Goal: Navigation & Orientation: Find specific page/section

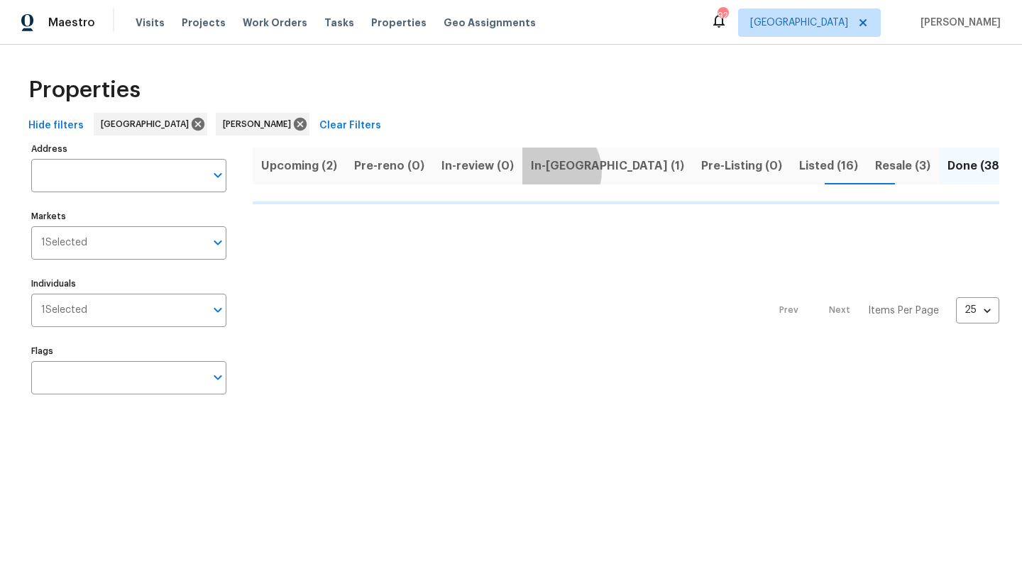
click at [540, 171] on span "In-[GEOGRAPHIC_DATA] (1)" at bounding box center [607, 166] width 153 height 20
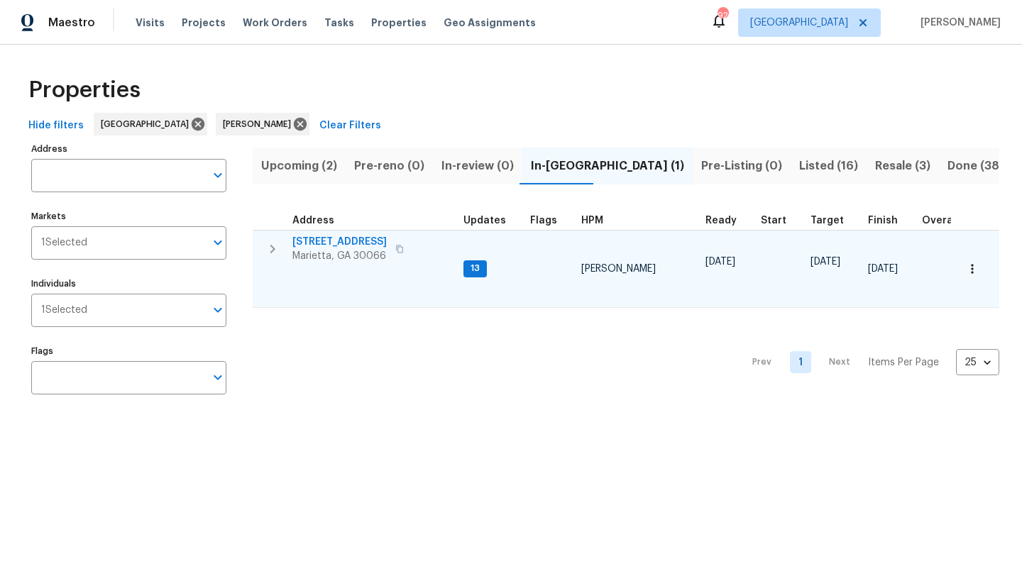
click at [363, 242] on span "[STREET_ADDRESS]" at bounding box center [339, 242] width 94 height 14
click at [976, 272] on icon "button" at bounding box center [972, 269] width 14 height 14
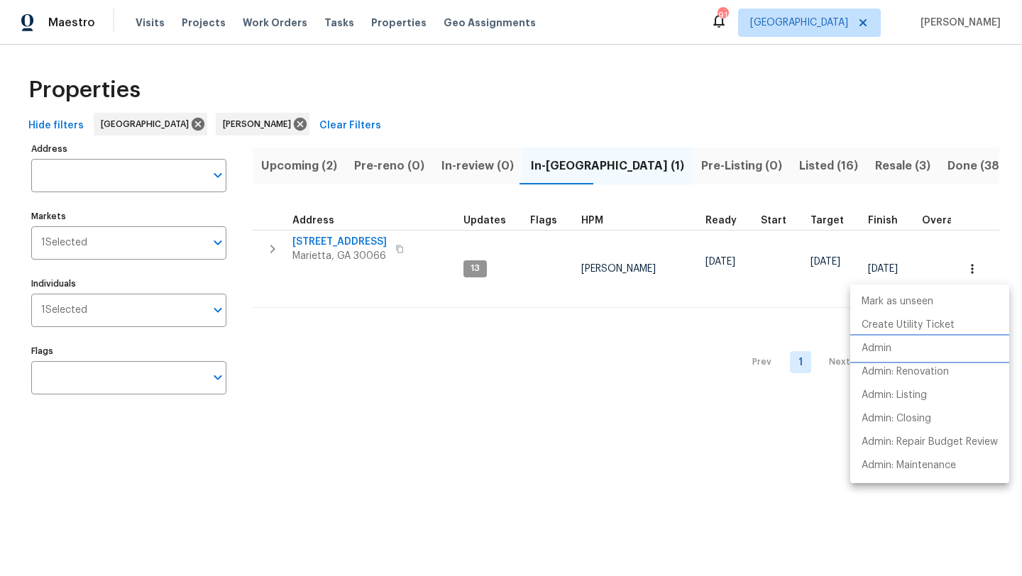
click at [895, 344] on li "Admin" at bounding box center [929, 348] width 159 height 23
click at [554, 404] on div at bounding box center [511, 288] width 1022 height 576
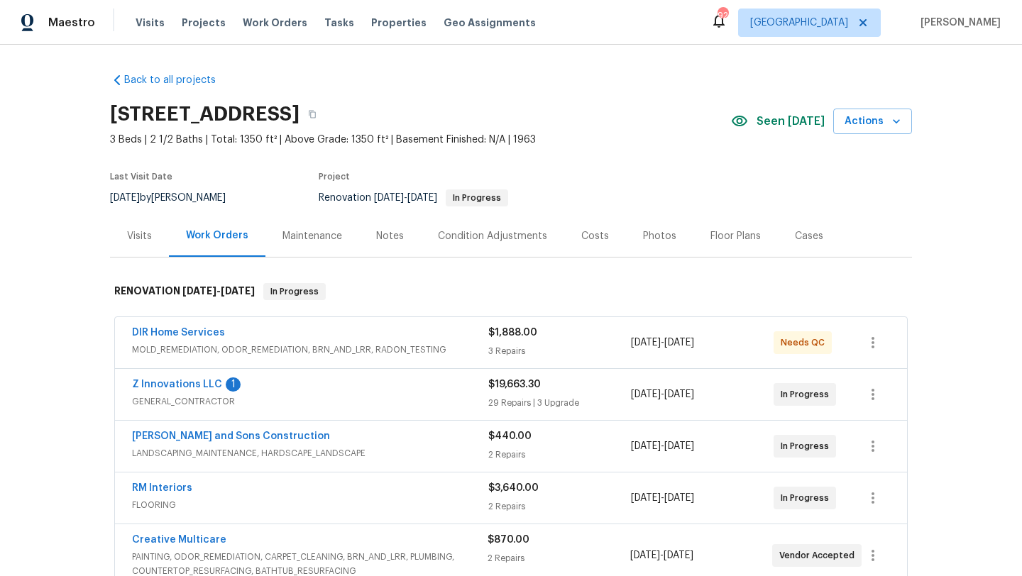
scroll to position [63, 0]
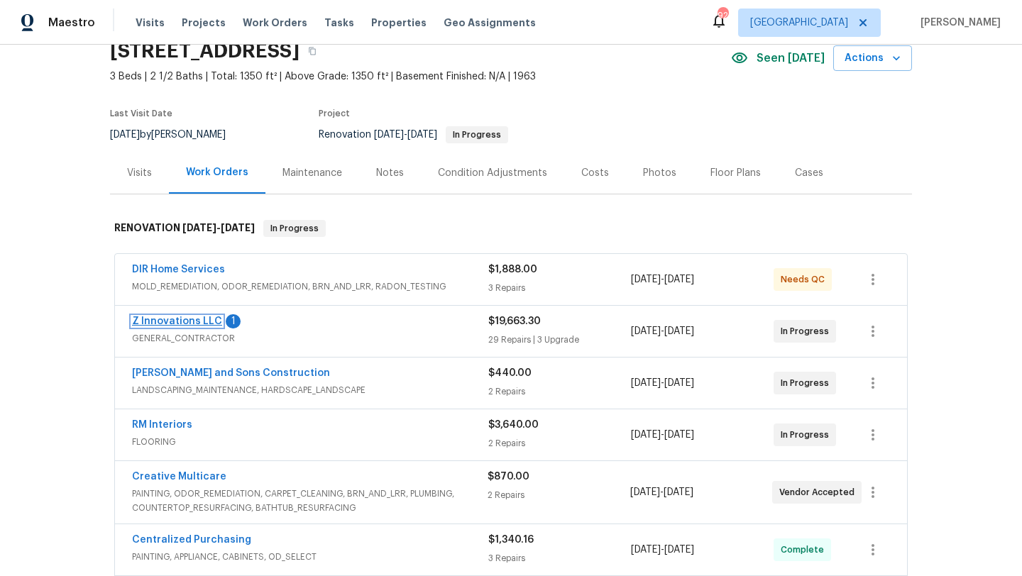
click at [180, 319] on link "Z Innovations LLC" at bounding box center [177, 322] width 90 height 10
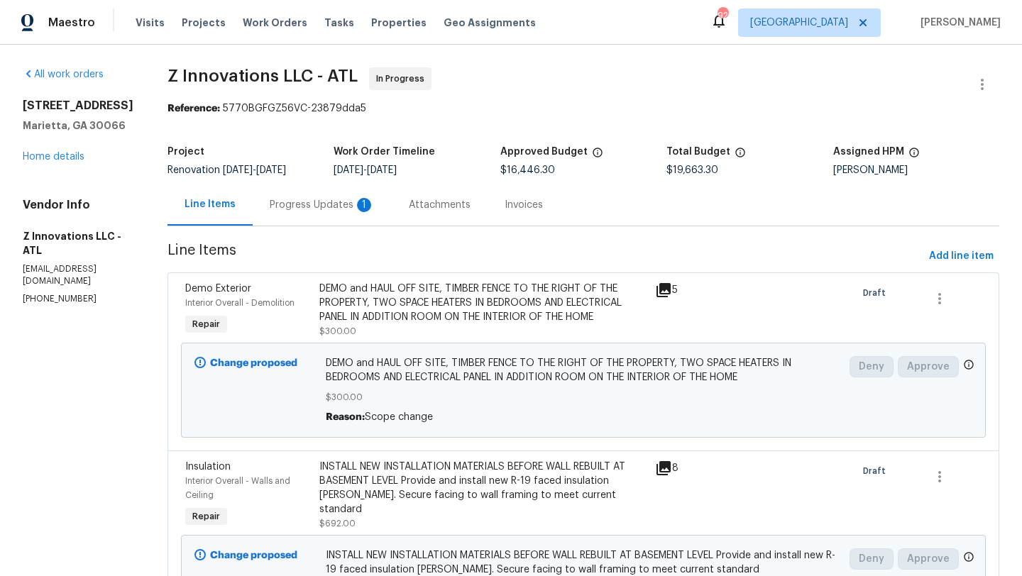
click at [322, 203] on div "Progress Updates 1" at bounding box center [322, 205] width 105 height 14
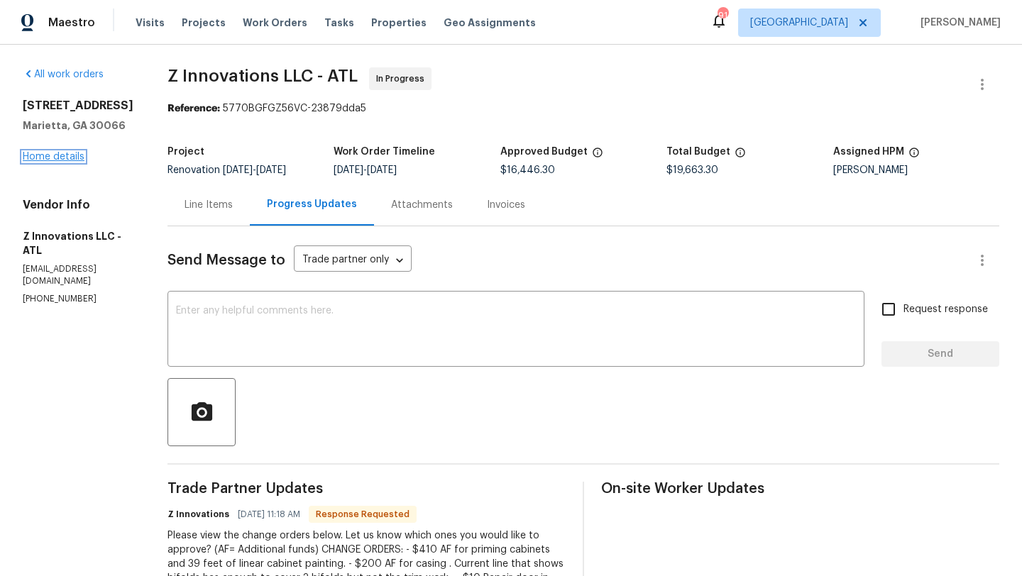
click at [75, 158] on link "Home details" at bounding box center [54, 157] width 62 height 10
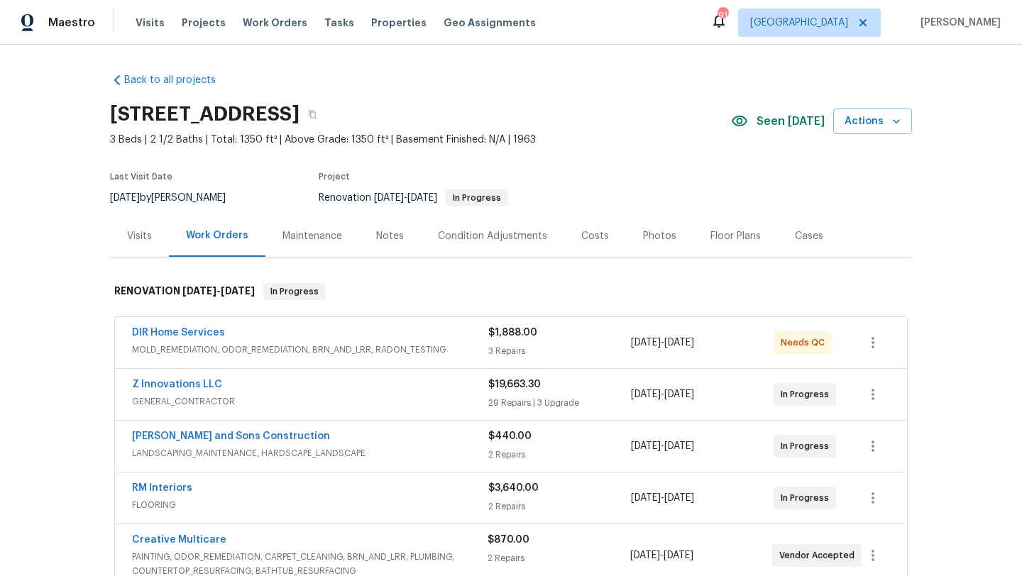
click at [397, 233] on div "Notes" at bounding box center [390, 236] width 28 height 14
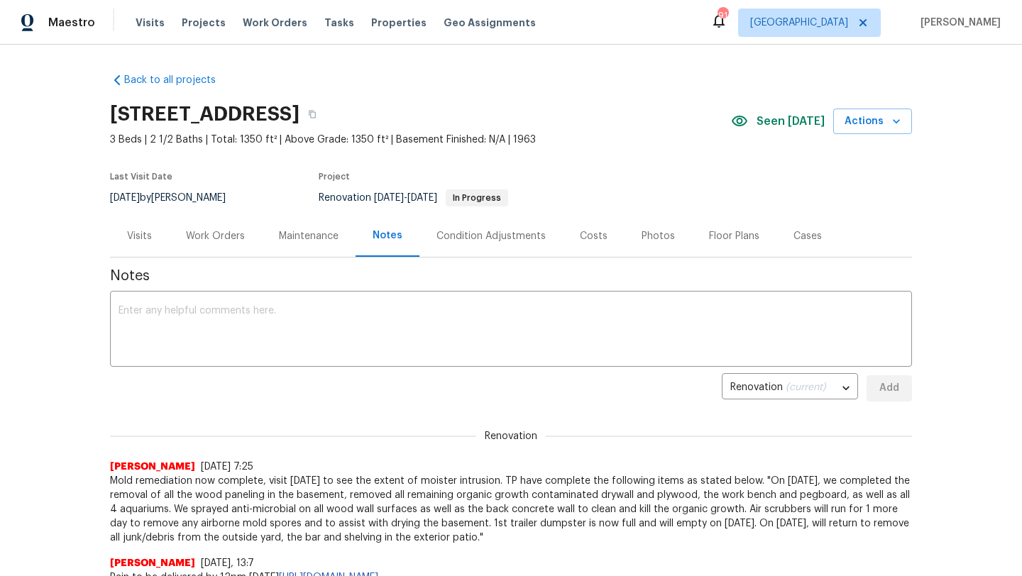
click at [190, 243] on div "Work Orders" at bounding box center [215, 236] width 93 height 42
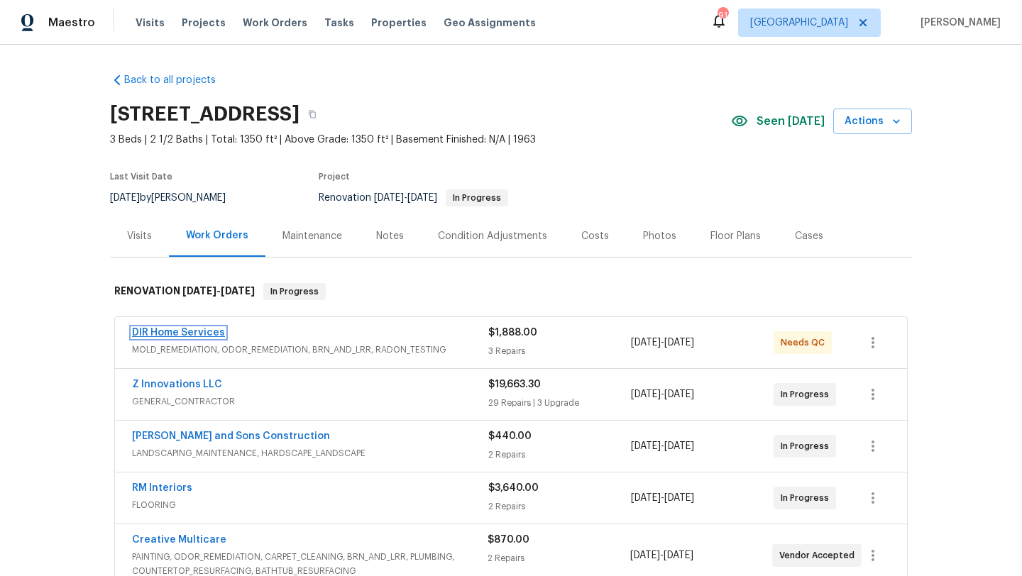
click at [202, 336] on link "DIR Home Services" at bounding box center [178, 333] width 93 height 10
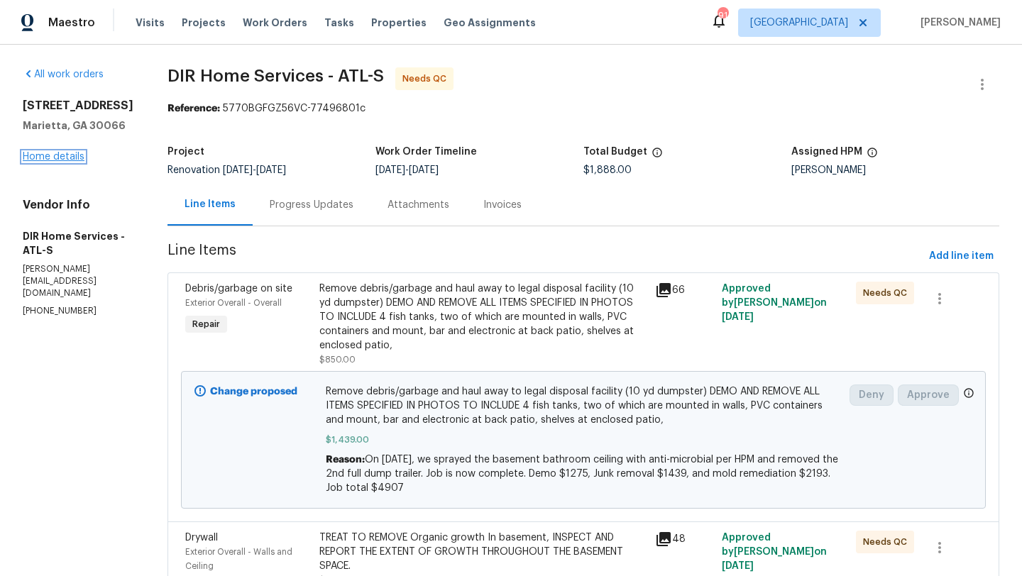
click at [68, 158] on link "Home details" at bounding box center [54, 157] width 62 height 10
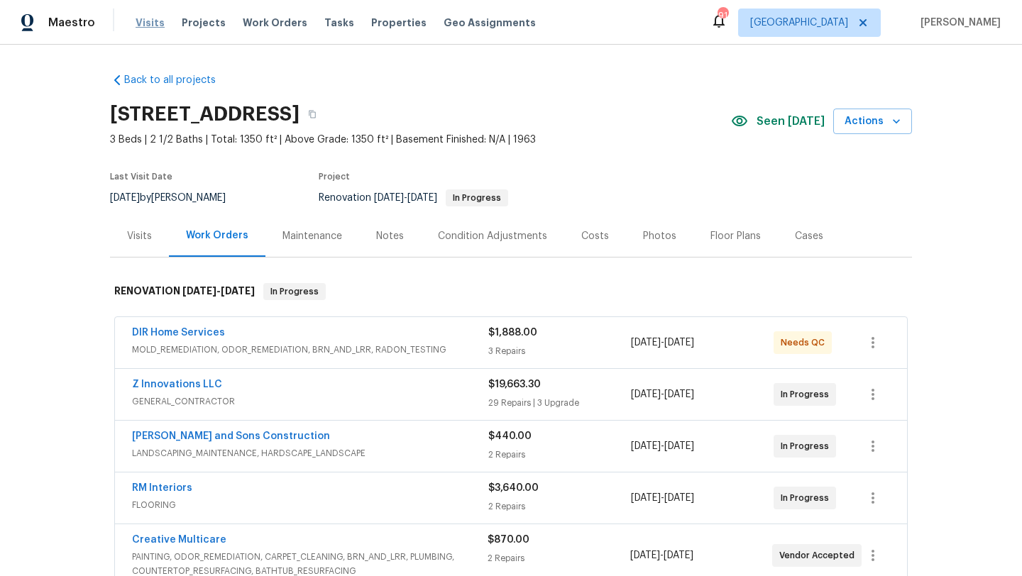
click at [154, 21] on span "Visits" at bounding box center [150, 23] width 29 height 14
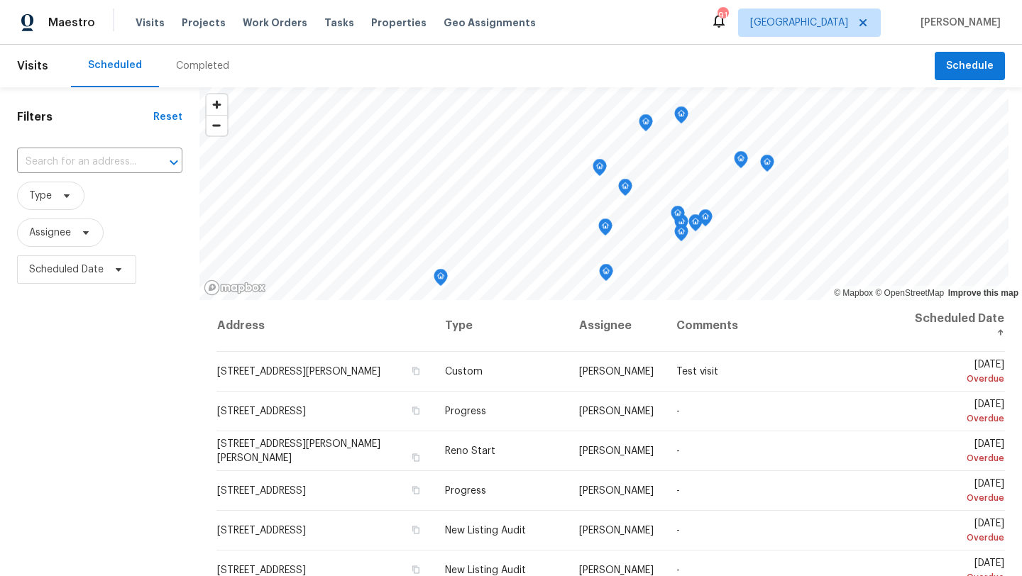
click at [189, 74] on div "Completed" at bounding box center [202, 66] width 87 height 43
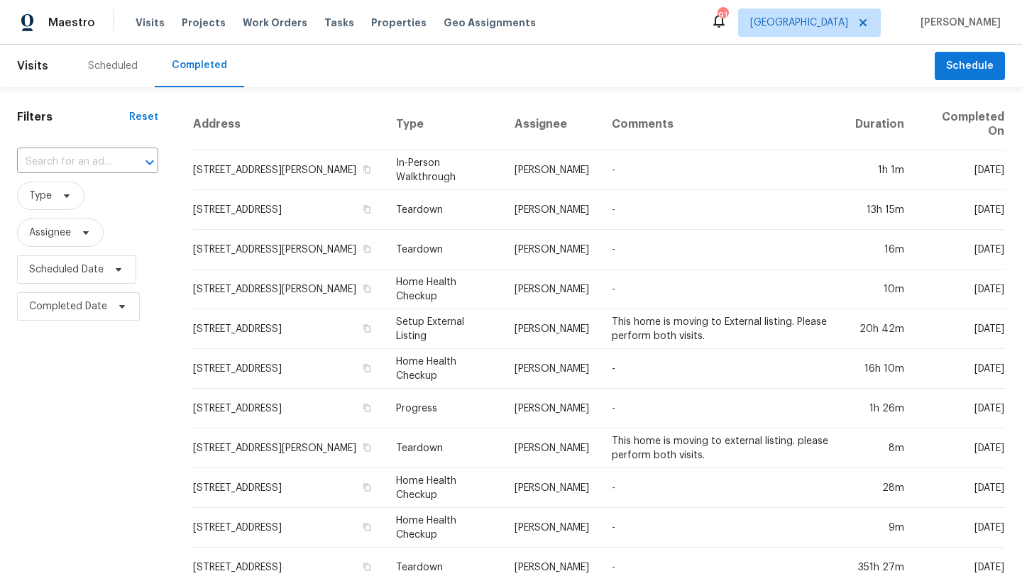
click at [121, 159] on div at bounding box center [139, 163] width 37 height 20
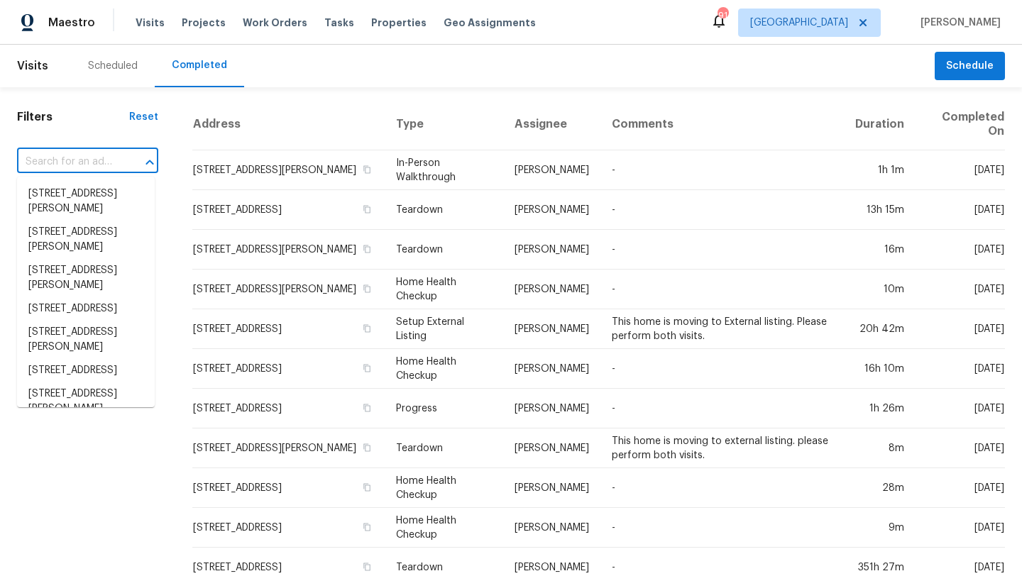
paste input "420 Old Holcomb Bridge Rd, Roswell, GA 30076"
type input "420 Old Holcomb Bridge Rd, Roswell, GA 30076"
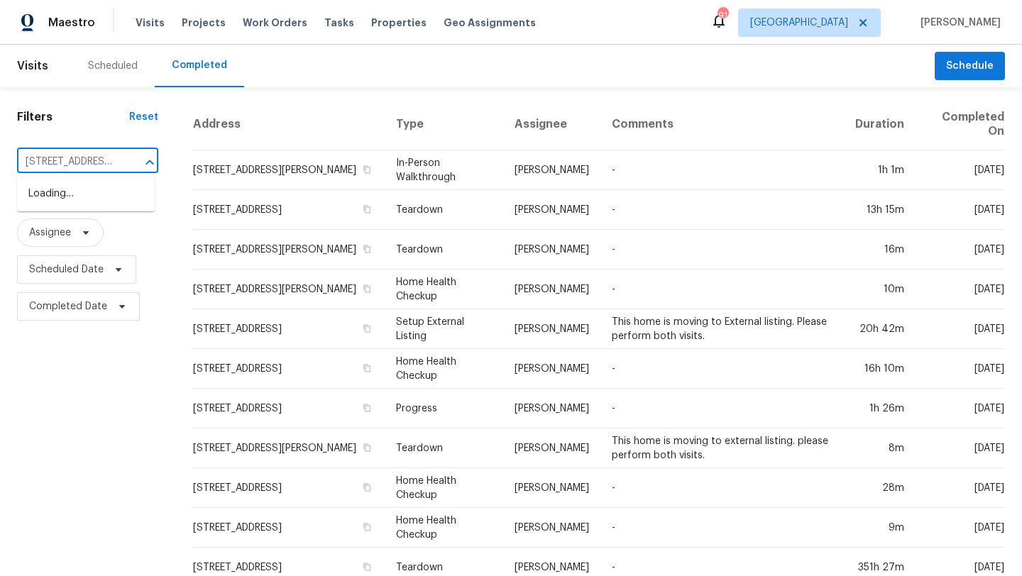
scroll to position [0, 134]
click at [78, 209] on li "420 Old Holcomb Bridge Rd, Roswell, GA 30076" at bounding box center [86, 201] width 138 height 38
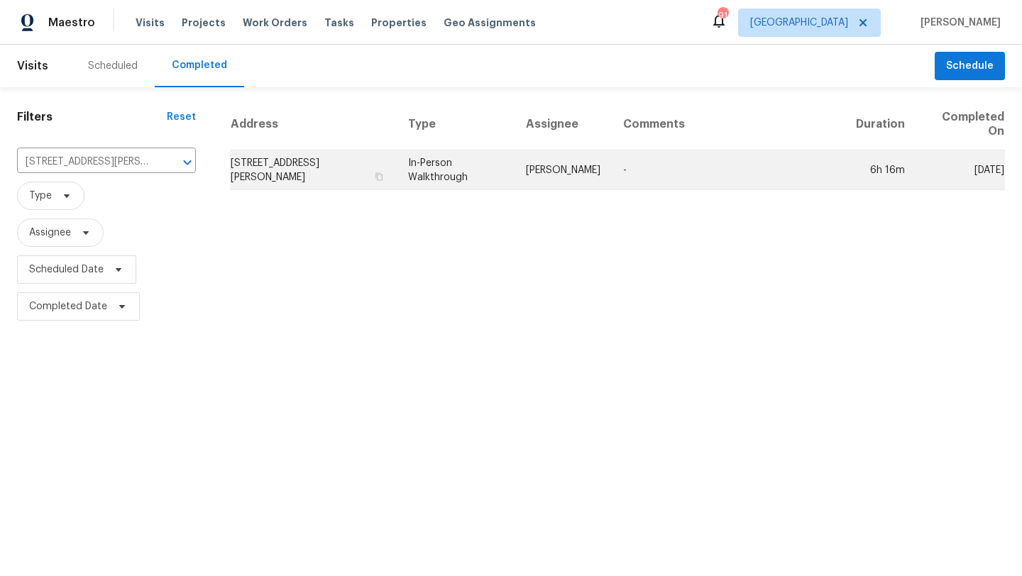
click at [283, 164] on td "420 Old Holcomb Bridge Rd, Roswell, GA 30076" at bounding box center [313, 171] width 167 height 40
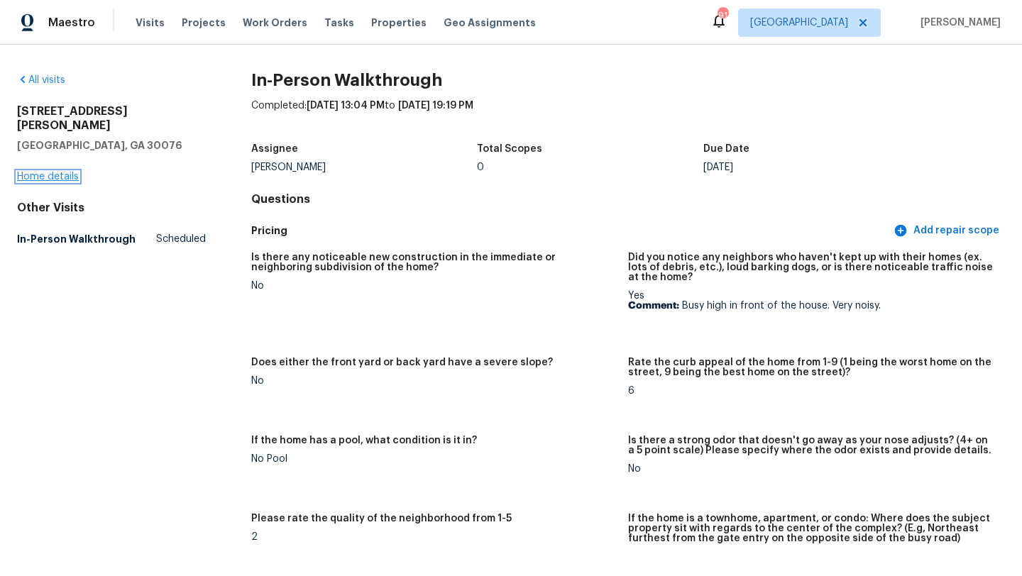
click at [57, 172] on link "Home details" at bounding box center [48, 177] width 62 height 10
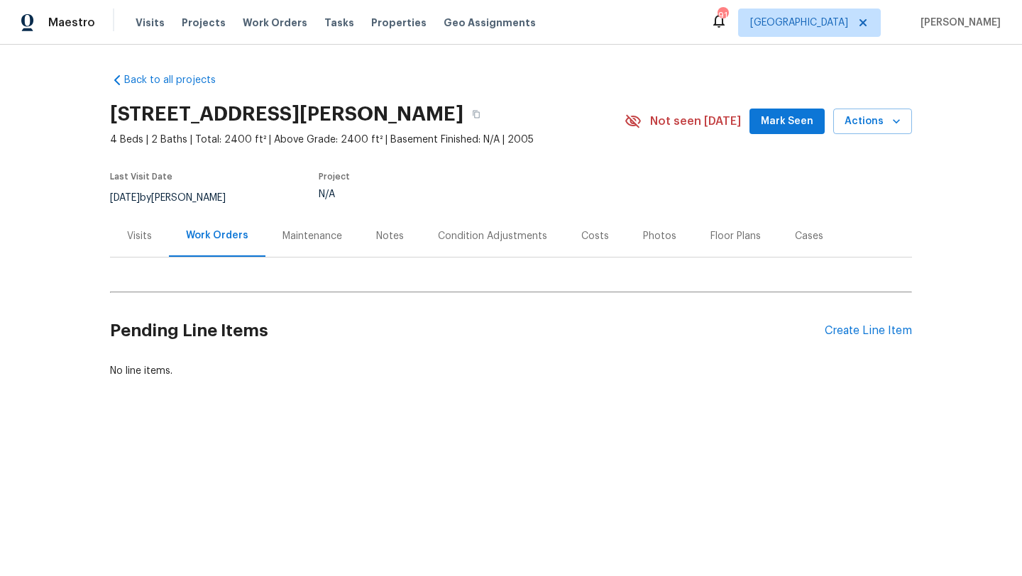
click at [660, 234] on div "Photos" at bounding box center [659, 236] width 33 height 14
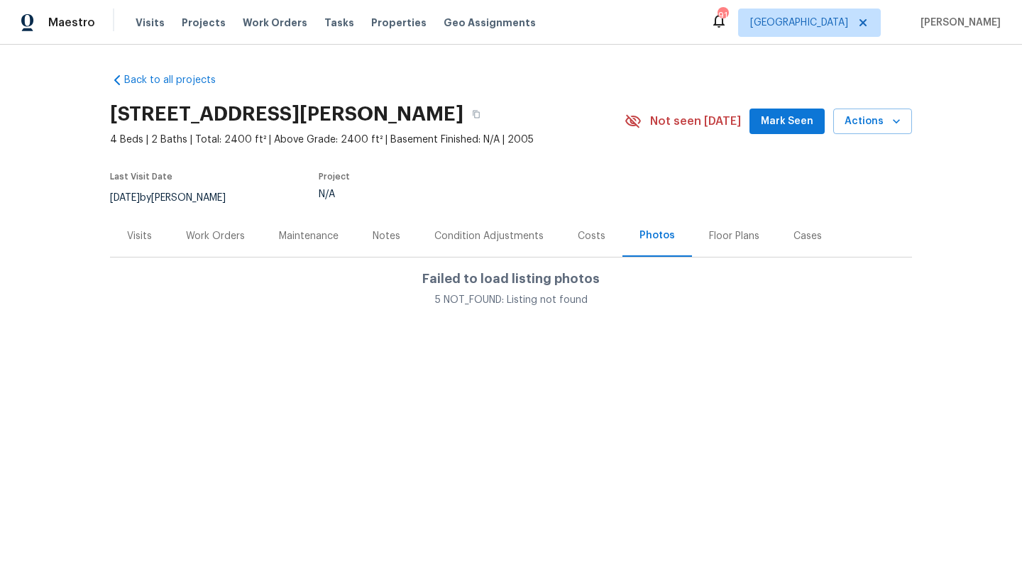
click at [526, 236] on div "Condition Adjustments" at bounding box center [488, 236] width 109 height 14
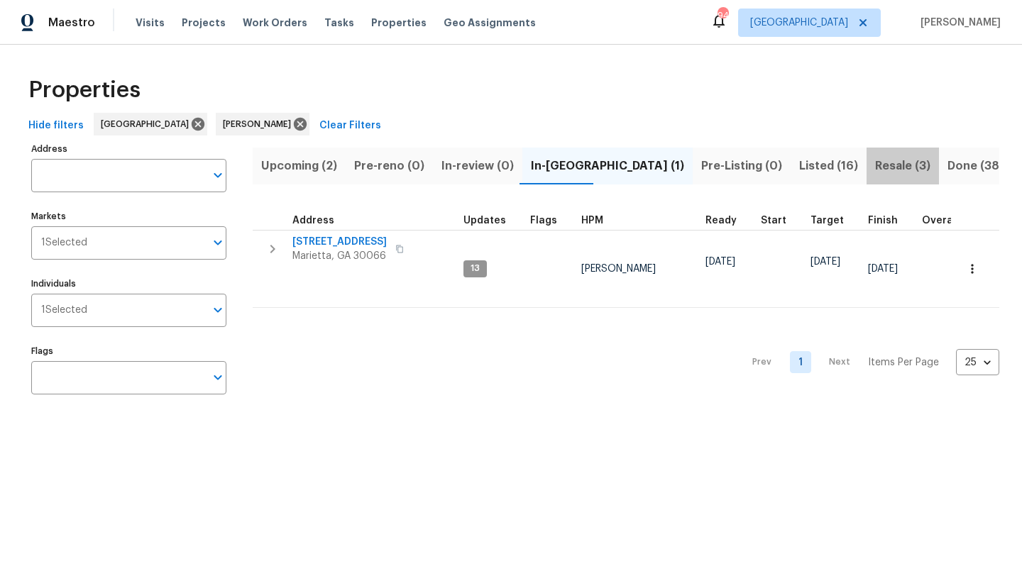
click at [875, 168] on span "Resale (3)" at bounding box center [902, 166] width 55 height 20
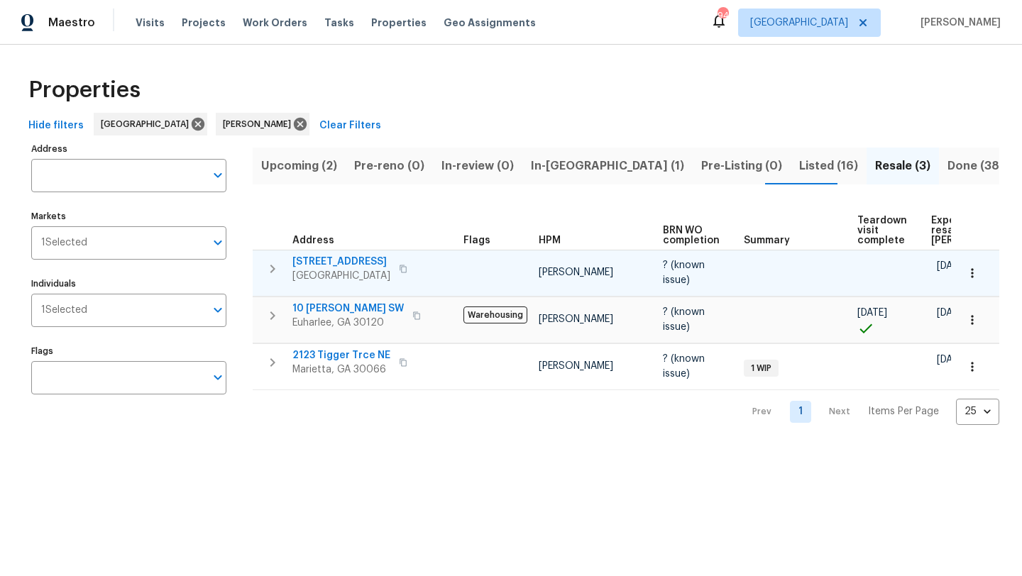
scroll to position [0, 109]
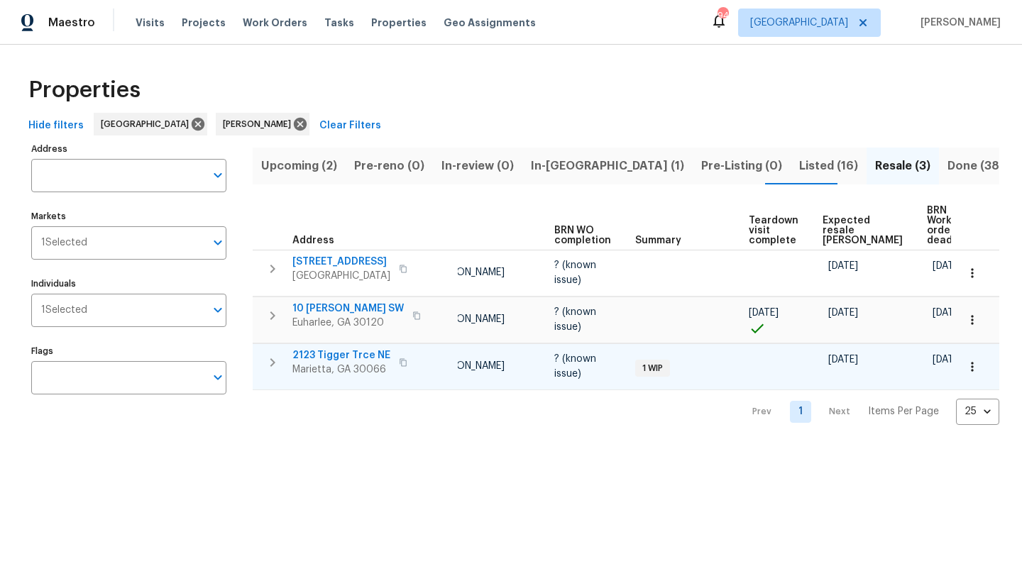
click at [356, 349] on span "2123 Tigger Trce NE" at bounding box center [341, 356] width 98 height 14
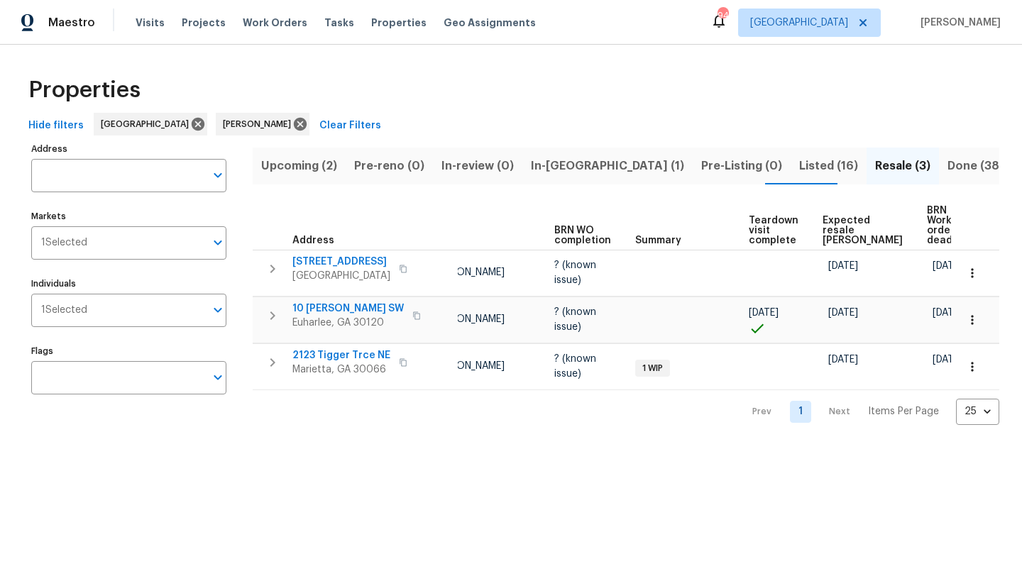
click at [554, 161] on span "In-[GEOGRAPHIC_DATA] (1)" at bounding box center [607, 166] width 153 height 20
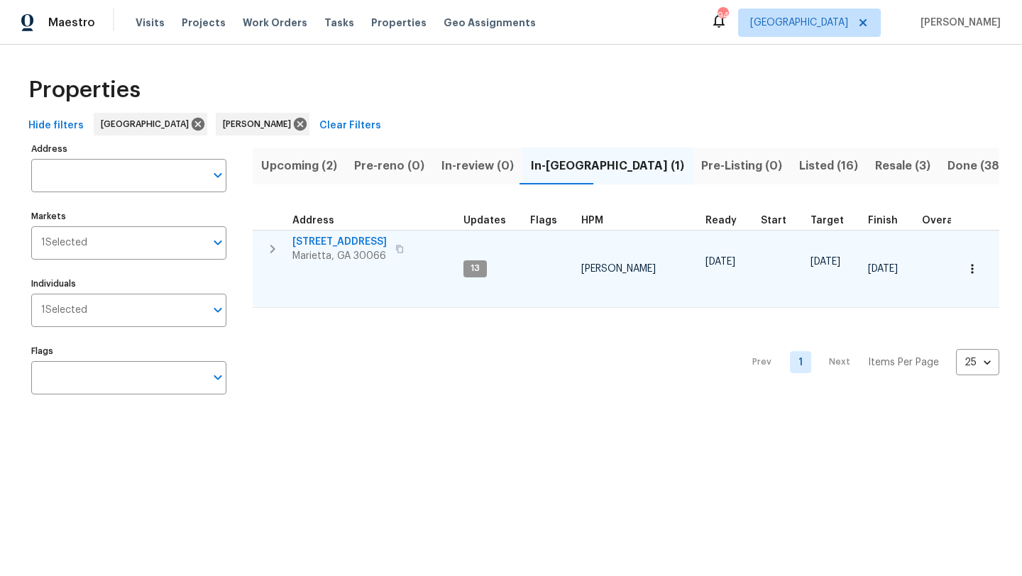
click at [358, 245] on span "[STREET_ADDRESS]" at bounding box center [339, 242] width 94 height 14
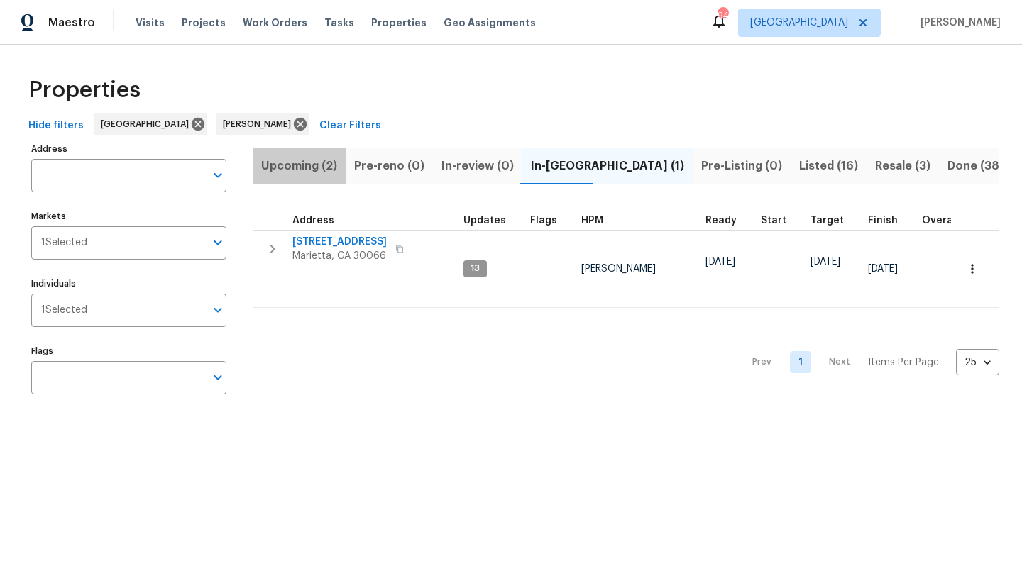
click at [322, 168] on span "Upcoming (2)" at bounding box center [299, 166] width 76 height 20
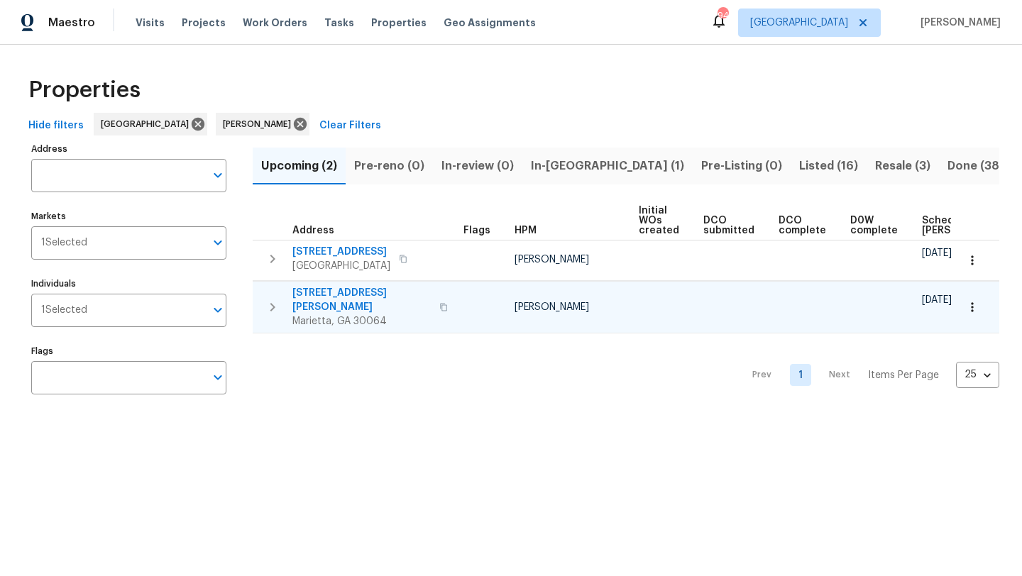
click at [355, 292] on span "3526 W Hampton Dr NW" at bounding box center [361, 300] width 138 height 28
click at [968, 302] on icon "button" at bounding box center [972, 307] width 14 height 14
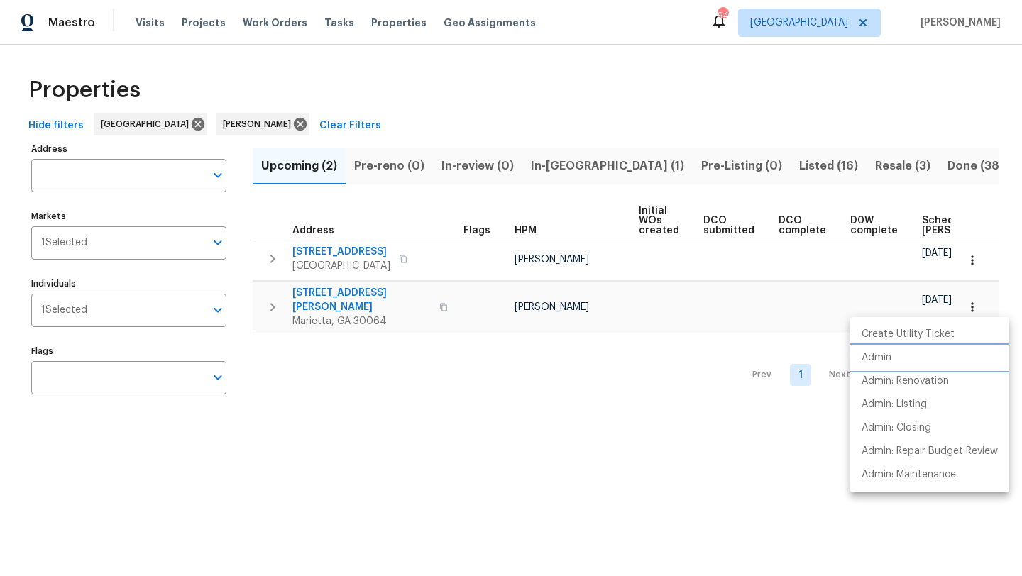
click at [895, 364] on li "Admin" at bounding box center [929, 357] width 159 height 23
click at [351, 294] on div at bounding box center [511, 288] width 1022 height 576
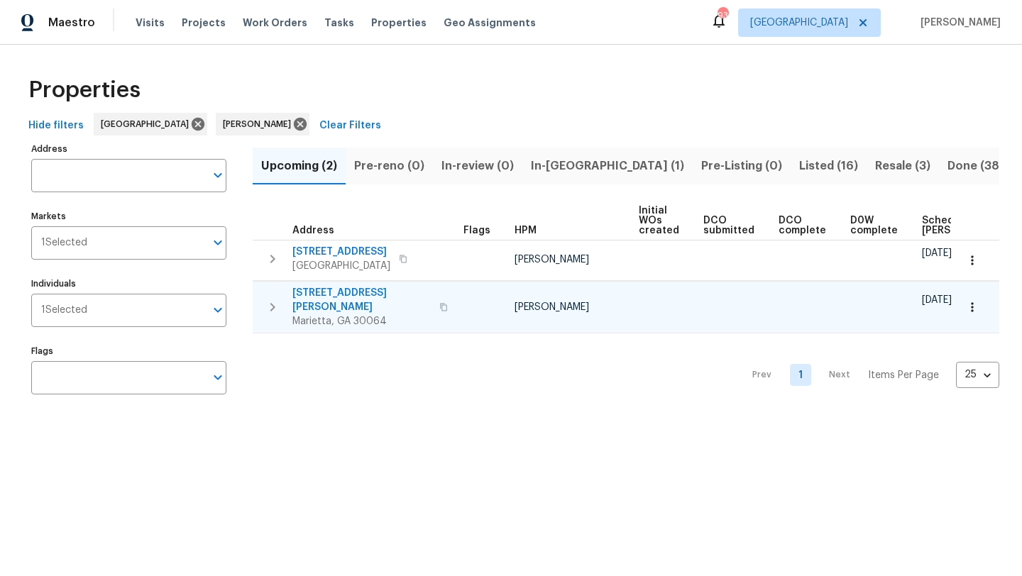
click at [353, 295] on span "3526 W Hampton Dr NW" at bounding box center [361, 300] width 138 height 28
click at [564, 172] on span "In-reno (1)" at bounding box center [607, 166] width 153 height 20
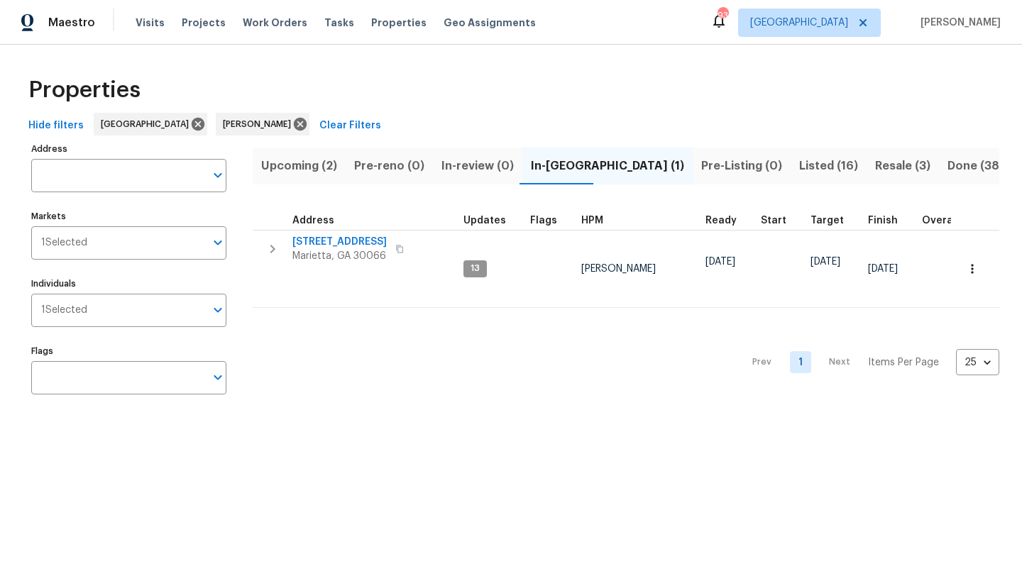
click at [799, 165] on span "Listed (16)" at bounding box center [828, 166] width 59 height 20
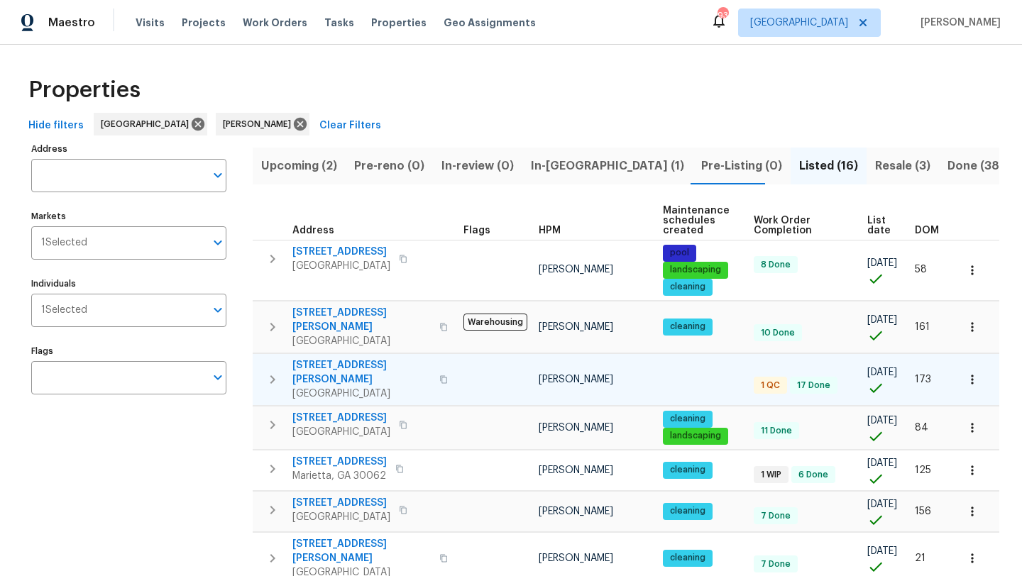
click at [372, 359] on span "4190 Haynes Mill Ct NW" at bounding box center [361, 373] width 138 height 28
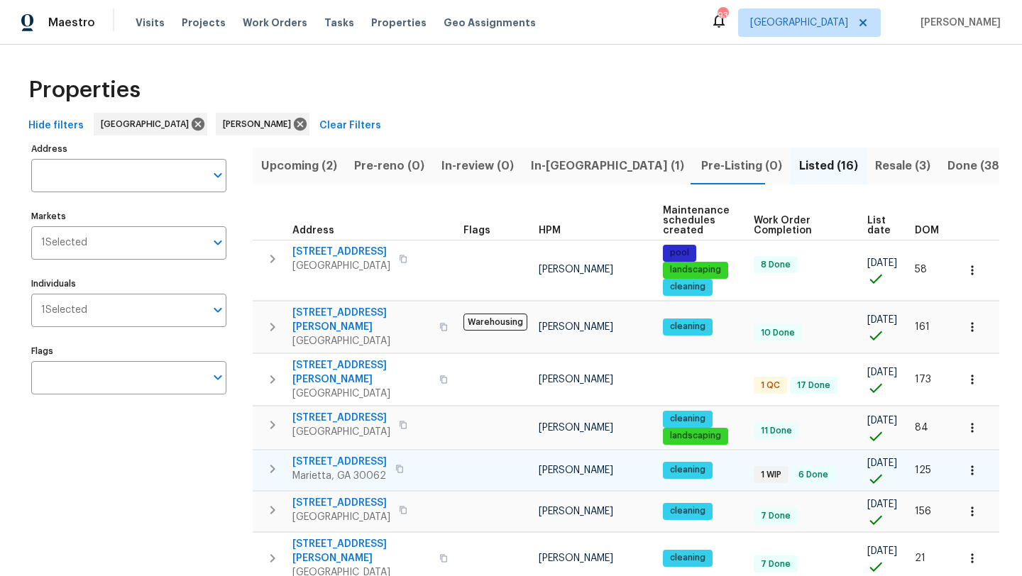
click at [356, 455] on span "2252 Carefree Cir # 3" at bounding box center [339, 462] width 94 height 14
click at [965, 464] on icon "button" at bounding box center [972, 471] width 14 height 14
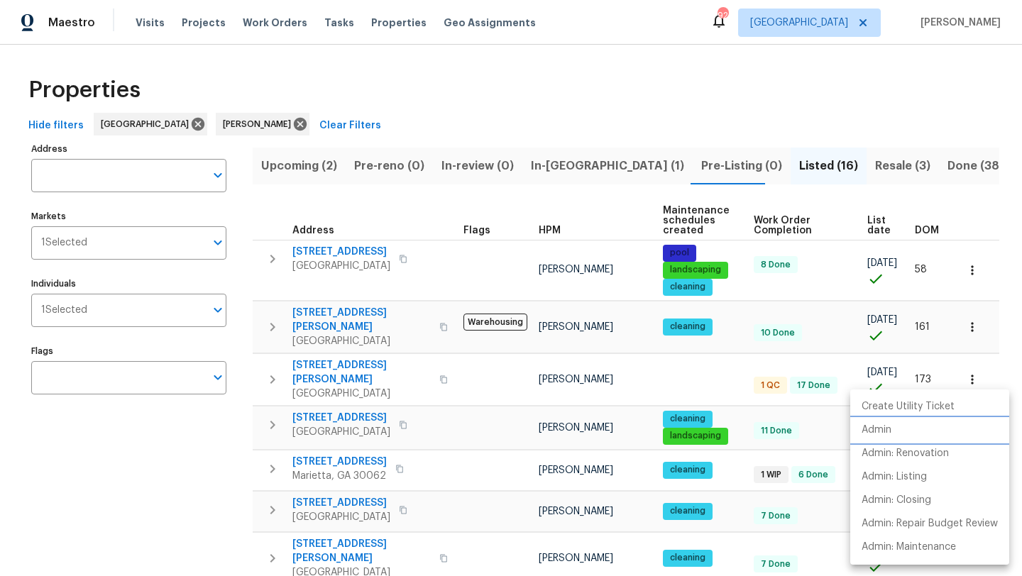
click at [886, 434] on p "Admin" at bounding box center [877, 430] width 30 height 15
click at [631, 365] on div at bounding box center [511, 288] width 1022 height 576
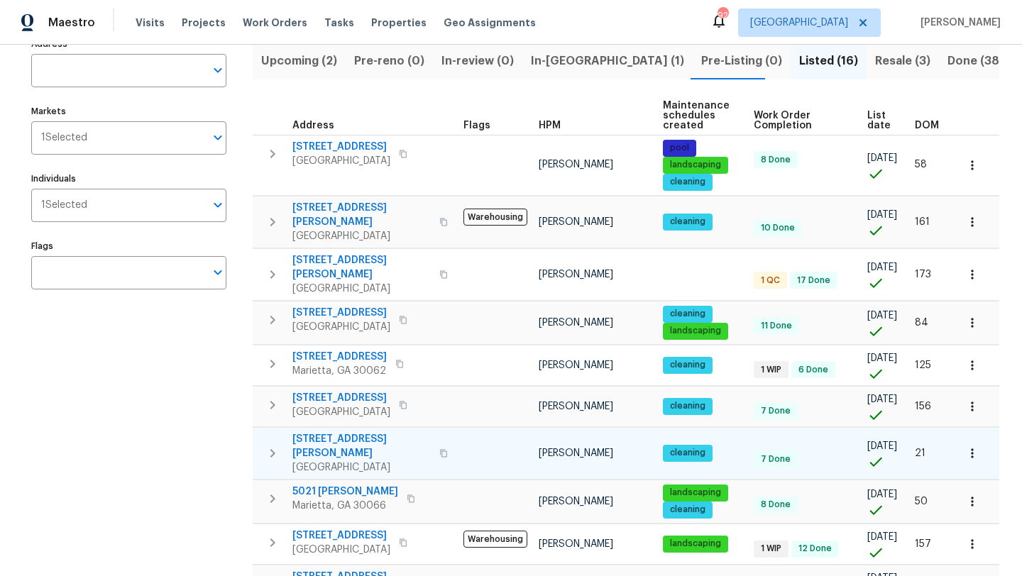
scroll to position [107, 0]
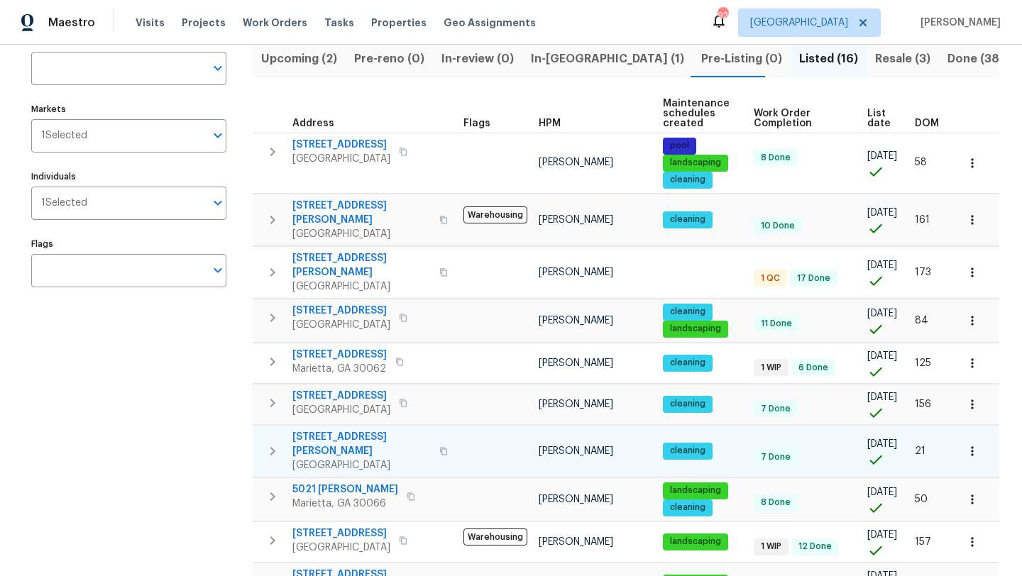
click at [968, 444] on icon "button" at bounding box center [972, 451] width 14 height 14
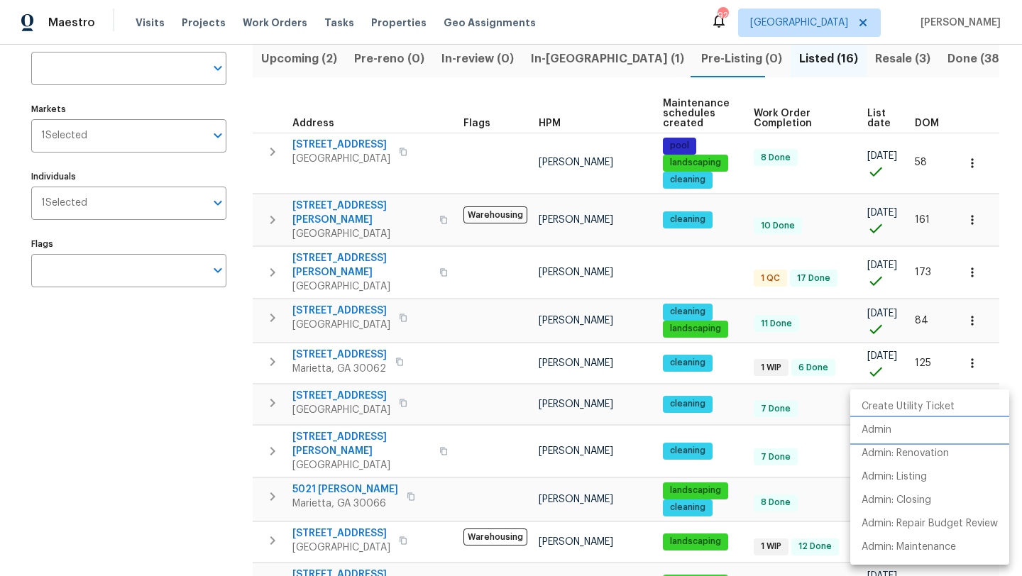
click at [891, 436] on p "Admin" at bounding box center [877, 430] width 30 height 15
click at [486, 395] on div at bounding box center [511, 288] width 1022 height 576
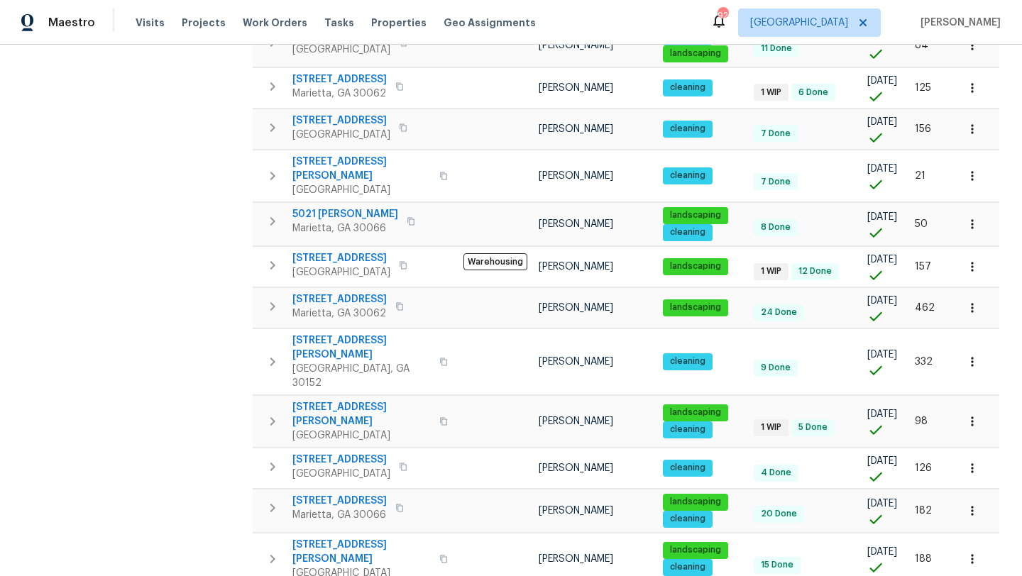
scroll to position [383, 0]
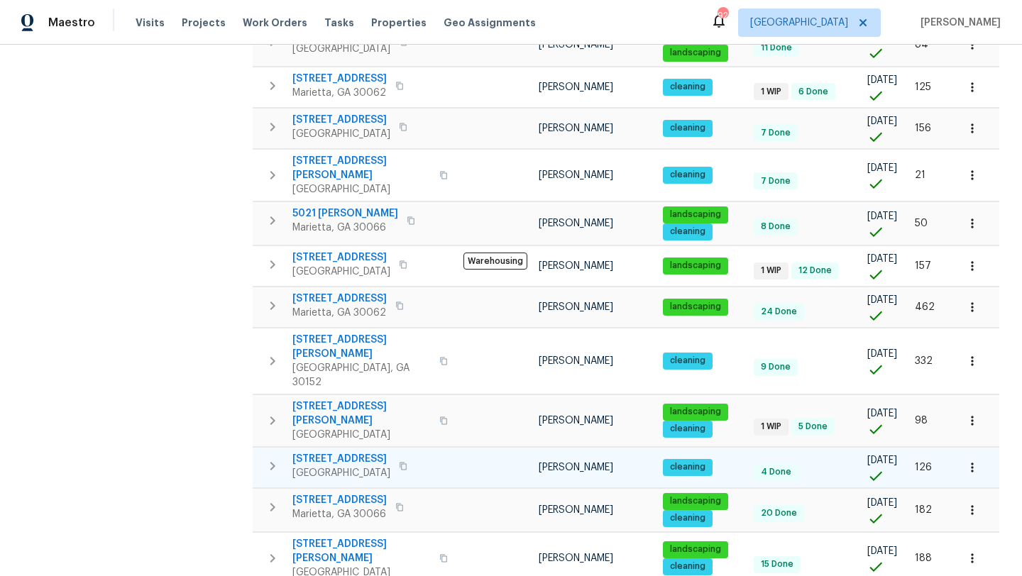
click at [970, 461] on icon "button" at bounding box center [972, 468] width 14 height 14
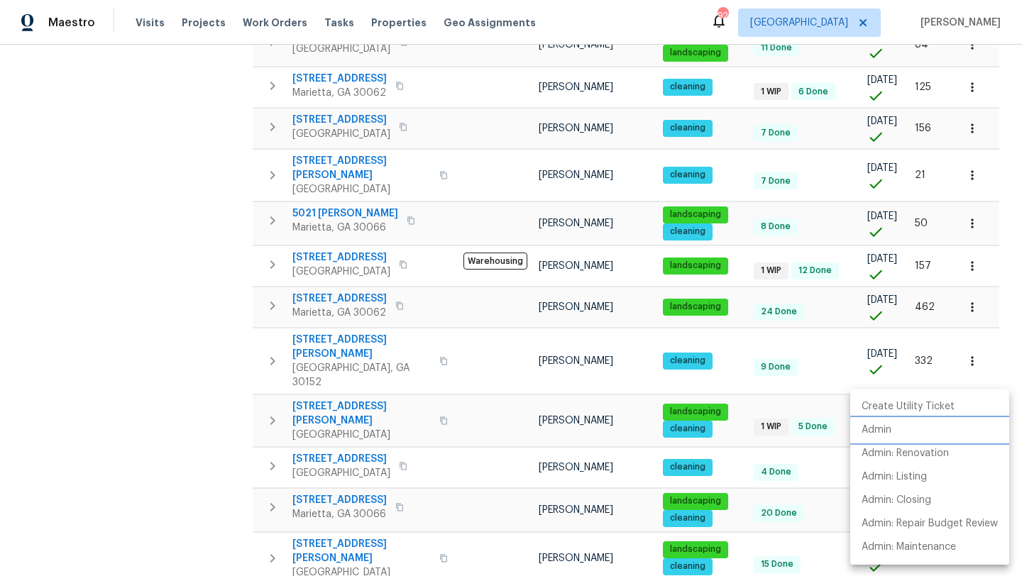
click at [895, 436] on li "Admin" at bounding box center [929, 430] width 159 height 23
click at [454, 422] on div at bounding box center [511, 288] width 1022 height 576
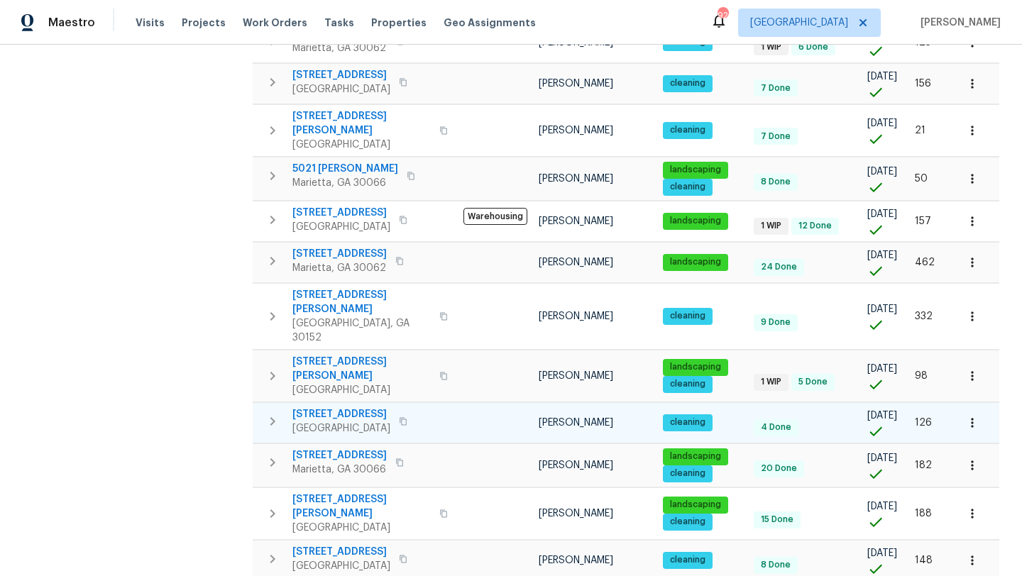
scroll to position [436, 0]
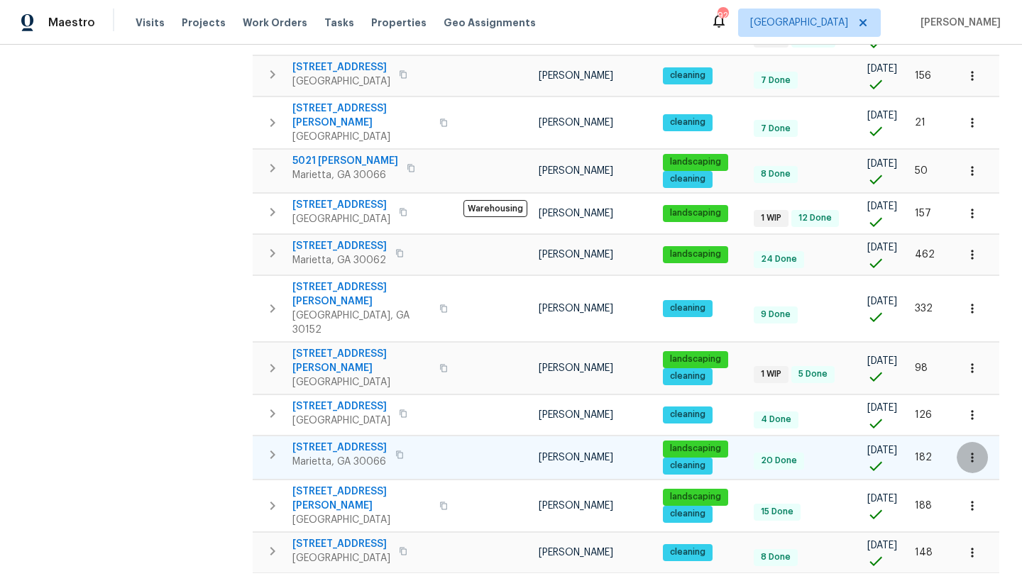
click at [978, 451] on icon "button" at bounding box center [972, 458] width 14 height 14
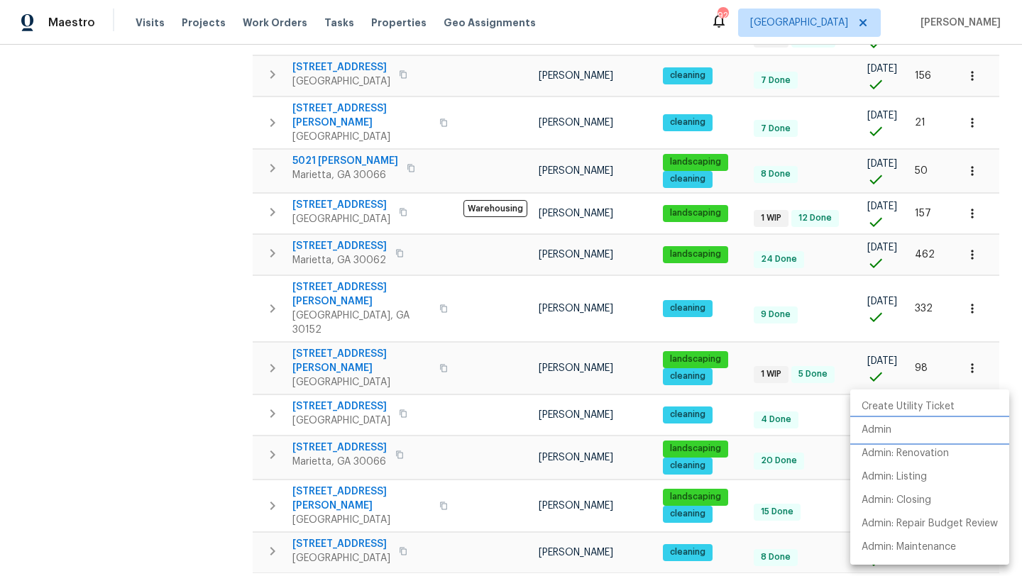
click at [907, 434] on li "Admin" at bounding box center [929, 430] width 159 height 23
click at [338, 405] on div at bounding box center [511, 288] width 1022 height 576
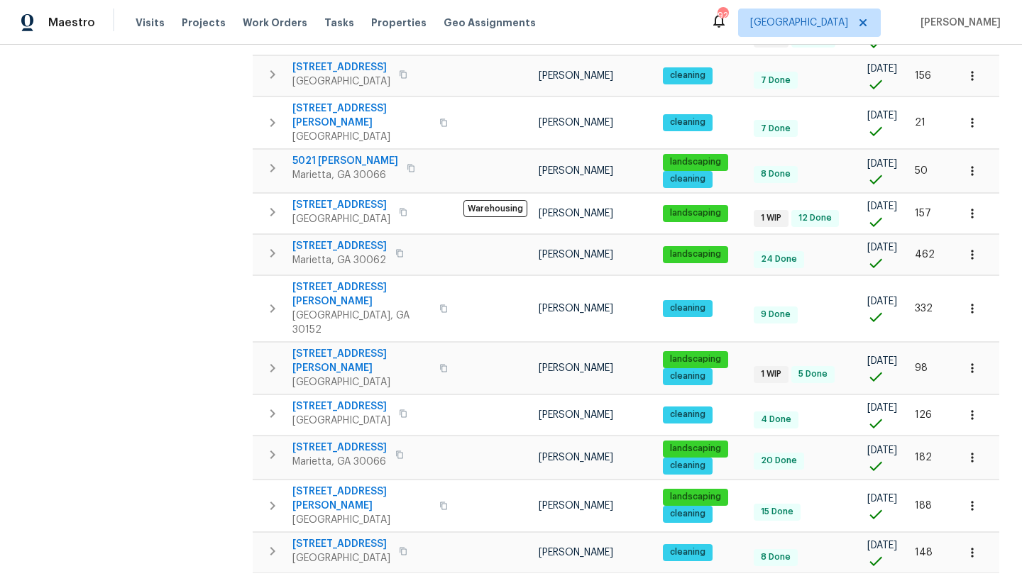
click at [338, 441] on span "61 Barrington Pl" at bounding box center [339, 448] width 94 height 14
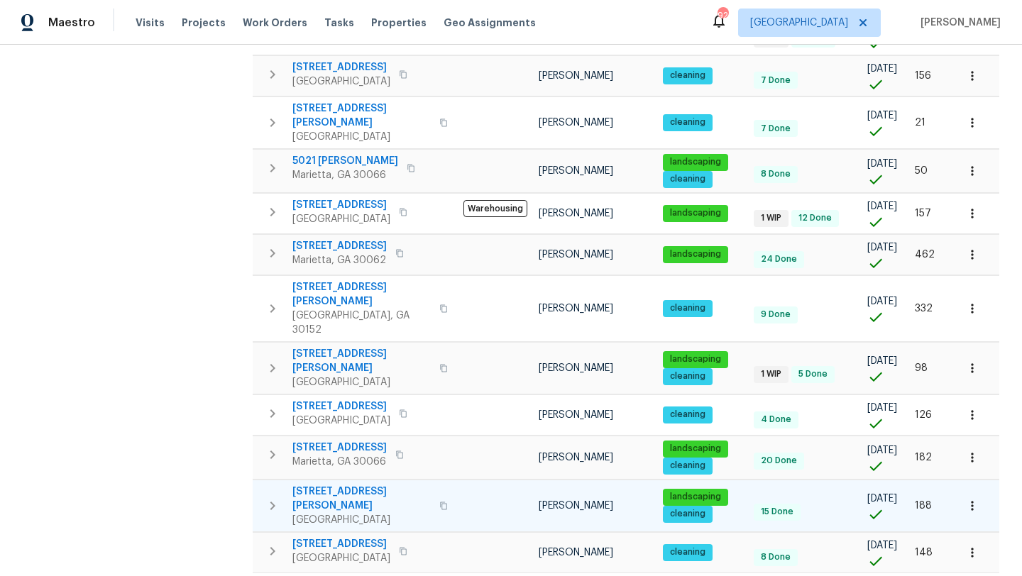
click at [361, 485] on span "4095 Maxanne Dr NW" at bounding box center [361, 499] width 138 height 28
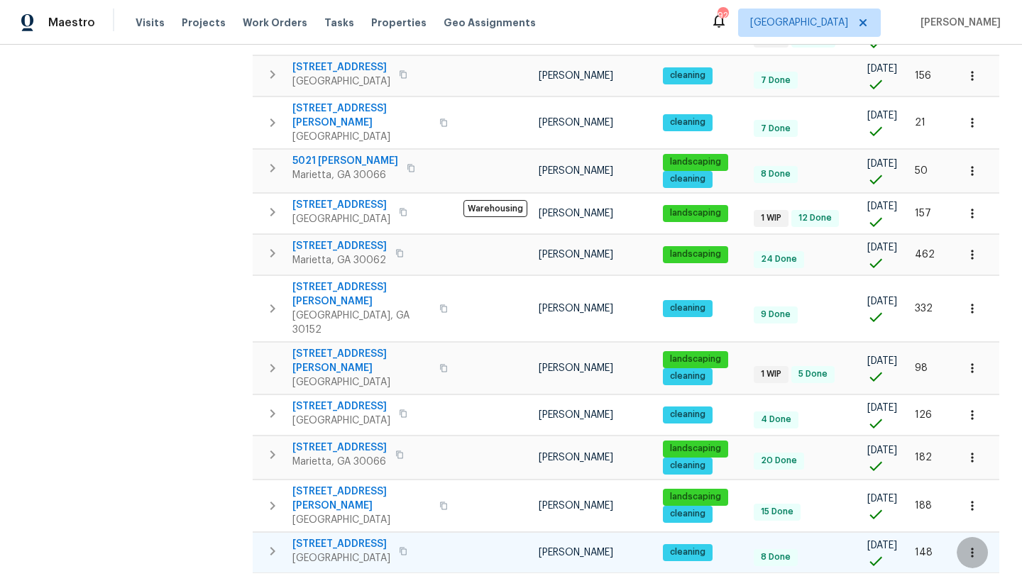
click at [973, 546] on icon "button" at bounding box center [972, 553] width 14 height 14
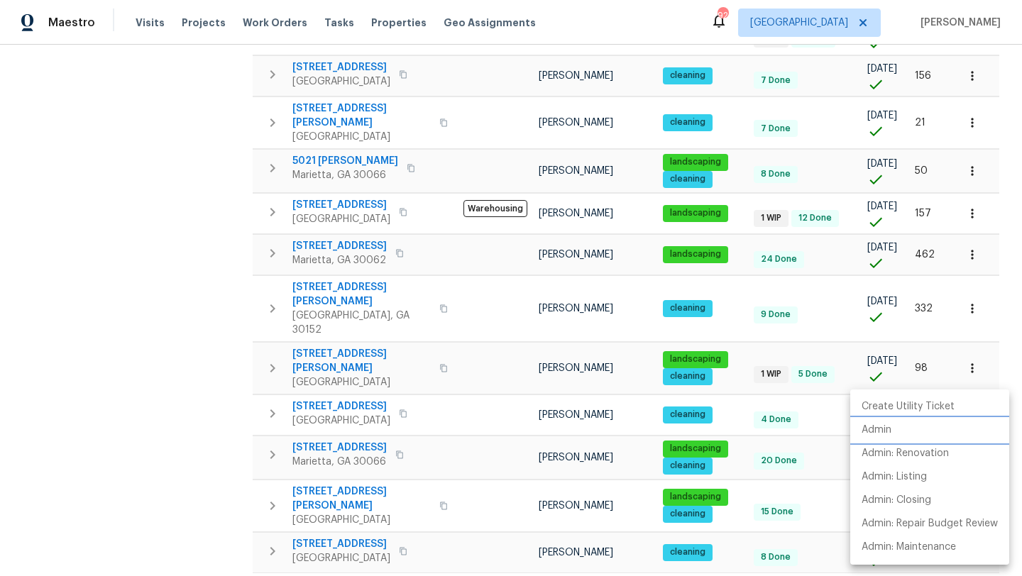
click at [900, 431] on li "Admin" at bounding box center [929, 430] width 159 height 23
click at [819, 440] on div at bounding box center [511, 288] width 1022 height 576
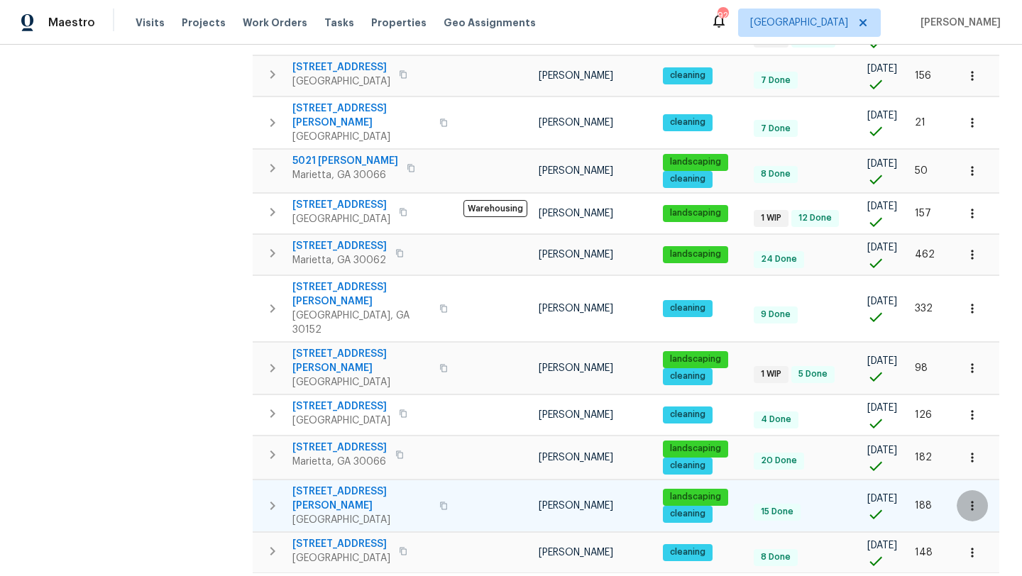
click at [973, 501] on icon "button" at bounding box center [972, 505] width 2 height 9
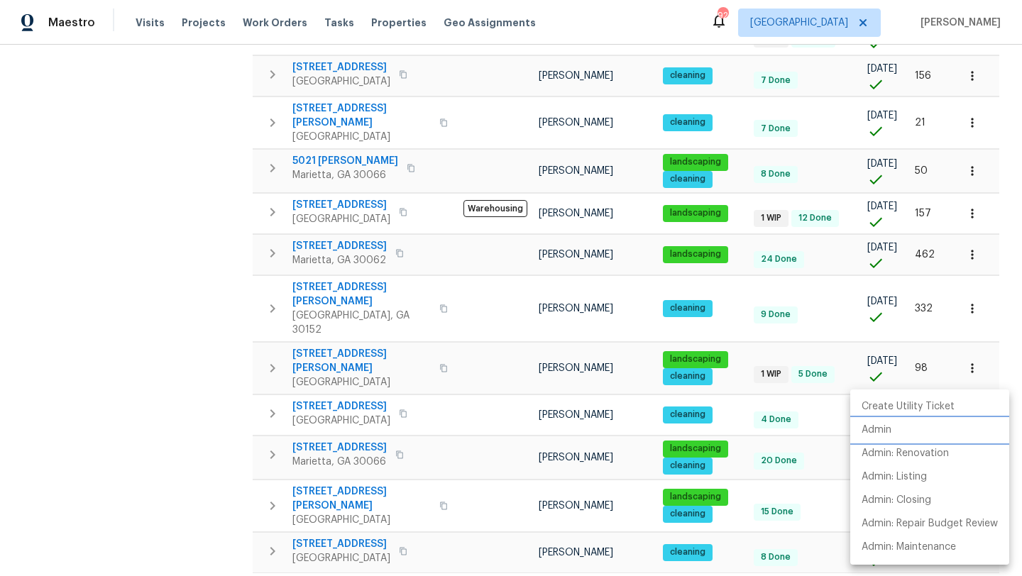
click at [899, 431] on li "Admin" at bounding box center [929, 430] width 159 height 23
click at [462, 525] on div at bounding box center [511, 288] width 1022 height 576
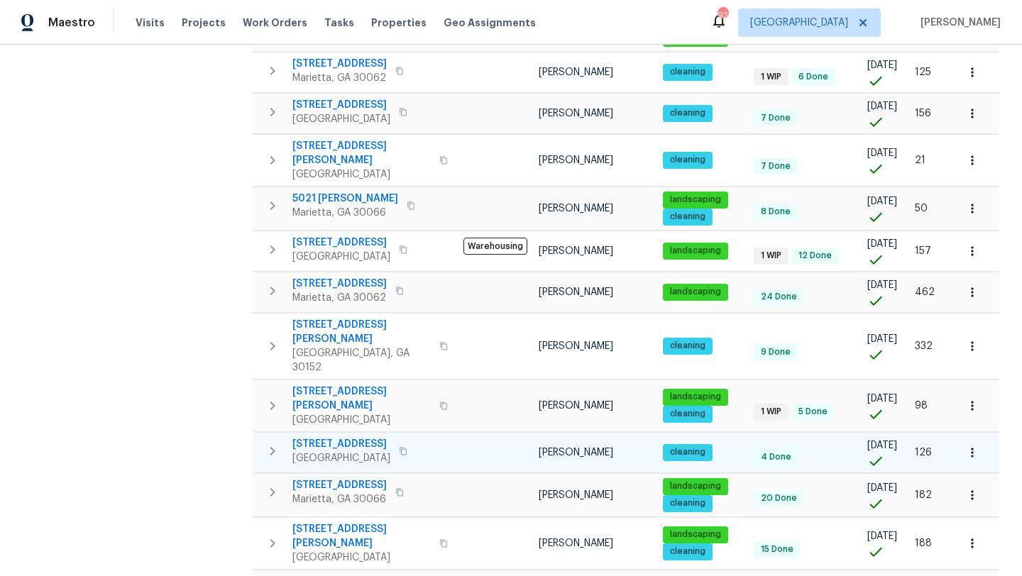
scroll to position [383, 0]
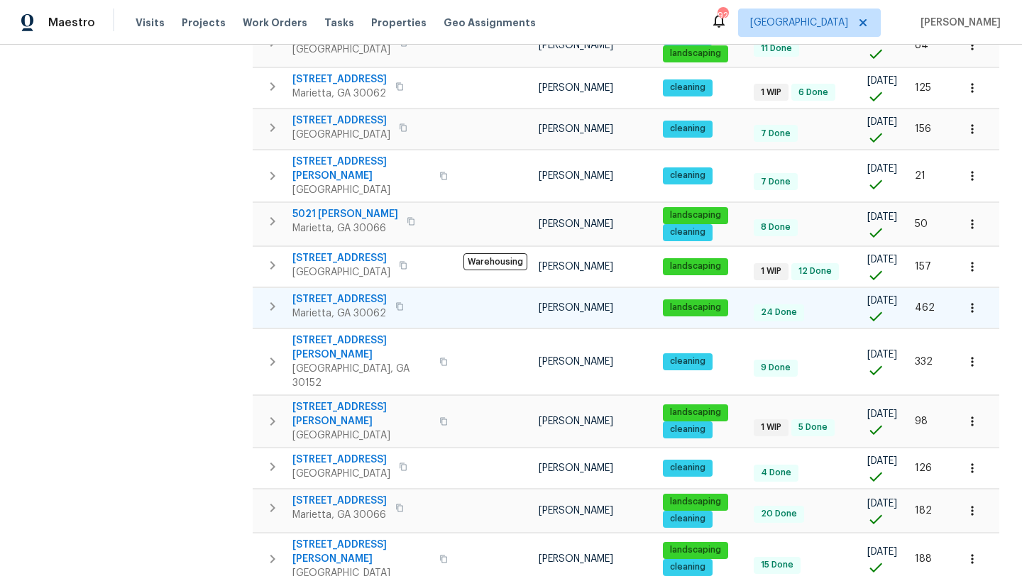
click at [973, 292] on button "button" at bounding box center [972, 307] width 31 height 31
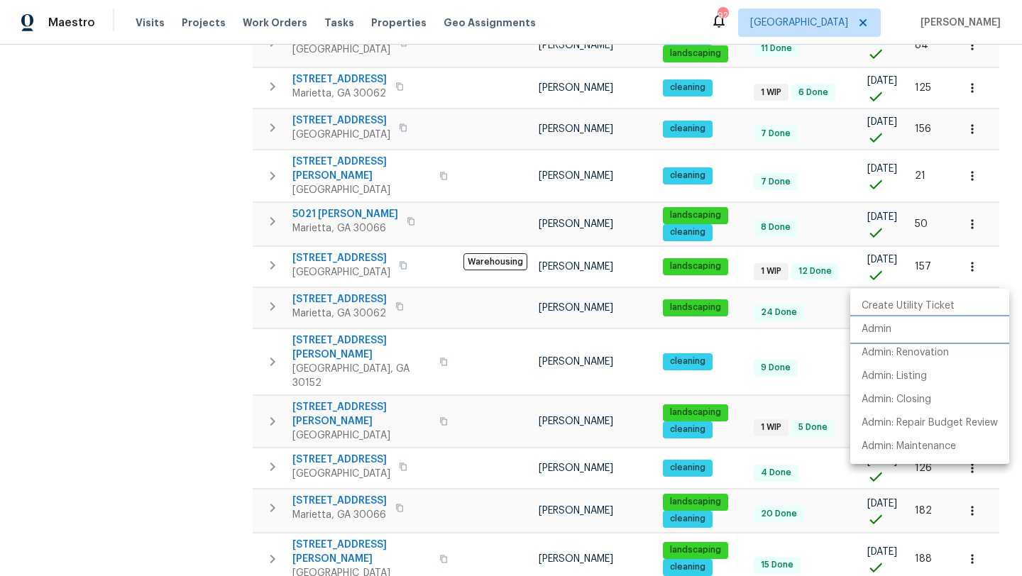
click at [888, 326] on p "Admin" at bounding box center [877, 329] width 30 height 15
click at [341, 266] on div at bounding box center [511, 288] width 1022 height 576
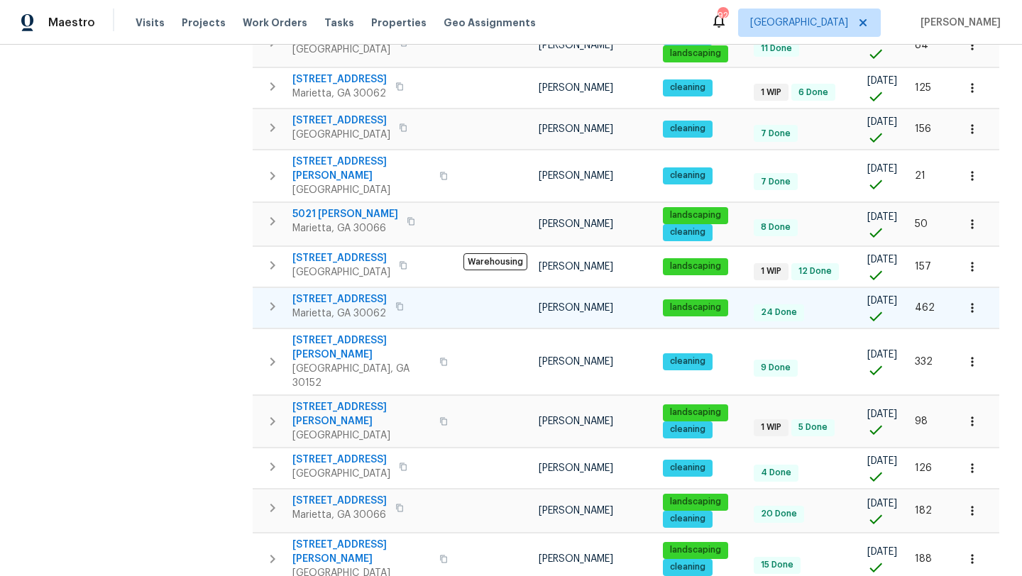
click at [337, 292] on span "2864 Sudbury Ct" at bounding box center [339, 299] width 94 height 14
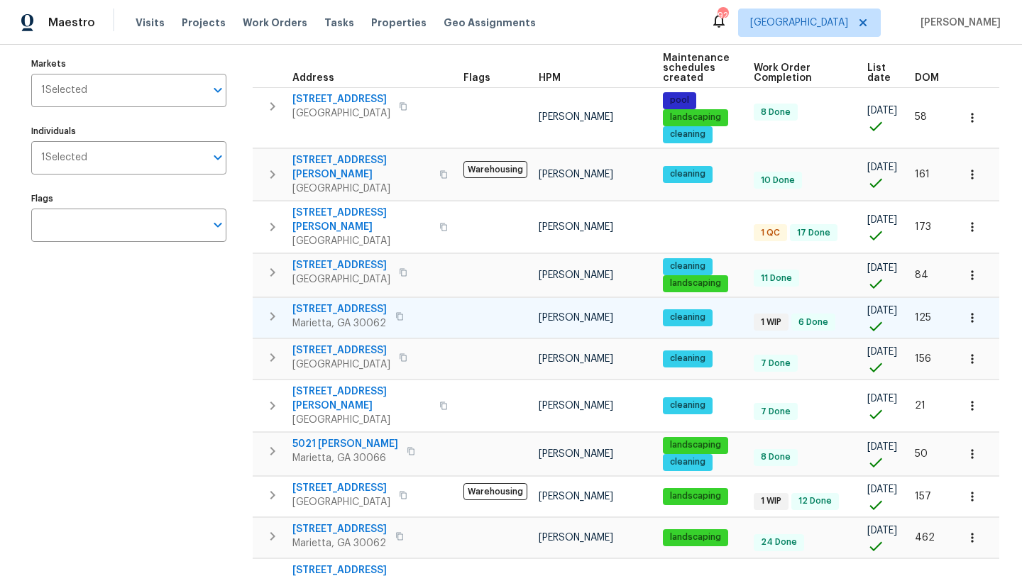
scroll to position [151, 0]
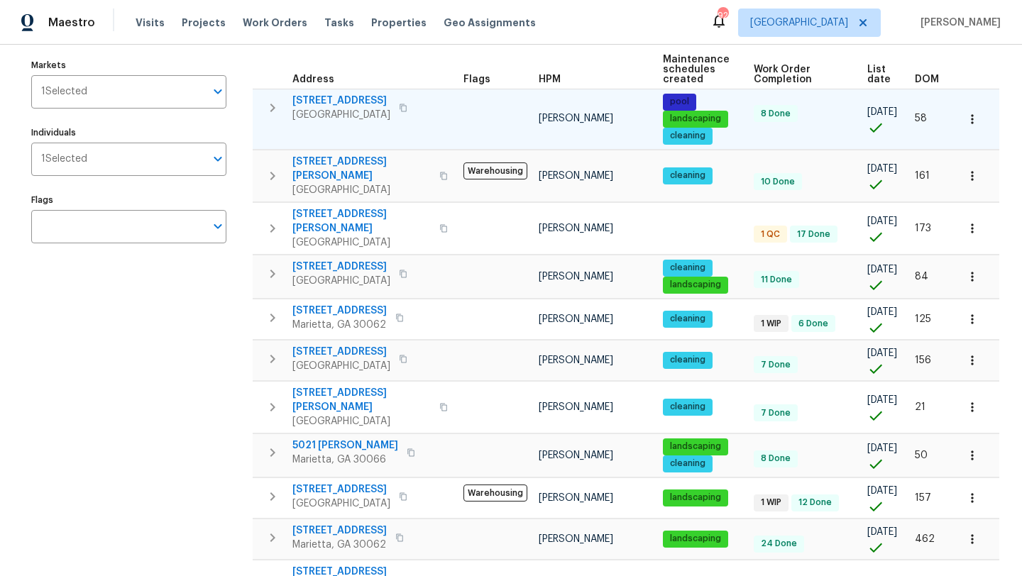
click at [969, 121] on icon "button" at bounding box center [972, 119] width 14 height 14
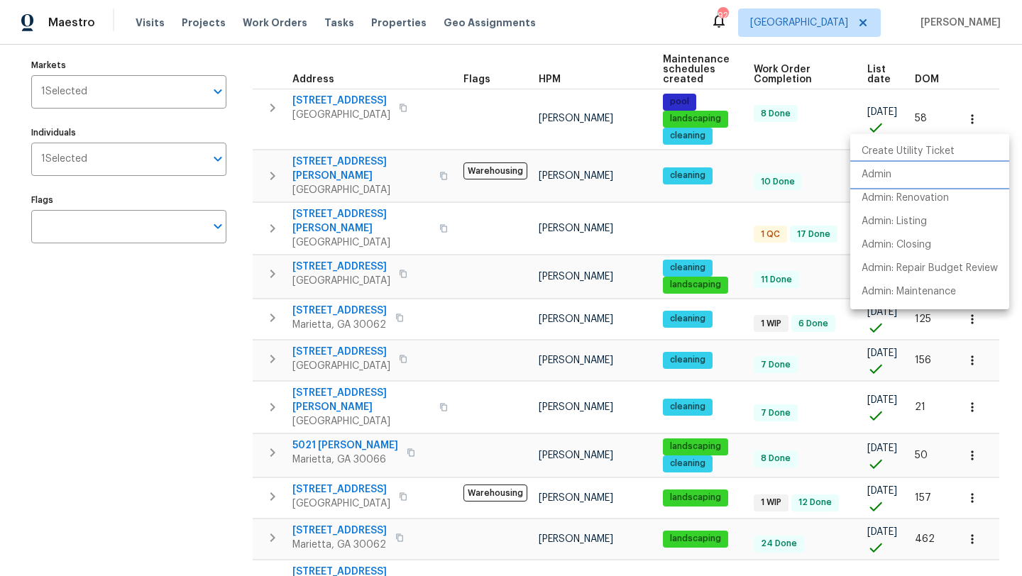
click at [880, 171] on p "Admin" at bounding box center [877, 175] width 30 height 15
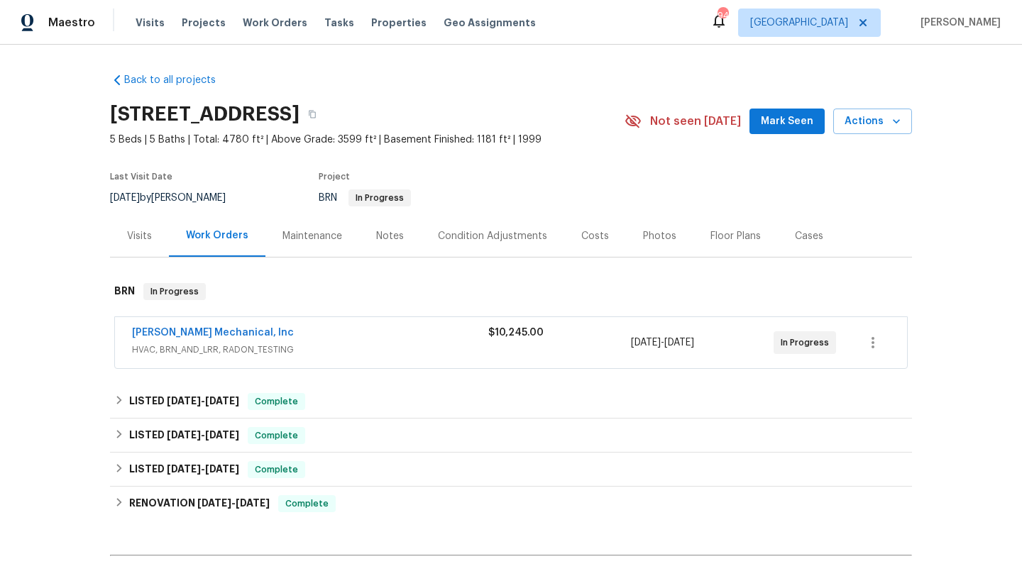
click at [787, 106] on div "2123 Tigger Trce NE, Marietta, GA 30066 5 Beds | 5 Baths | Total: 4780 ft² | Ab…" at bounding box center [511, 121] width 802 height 51
click at [786, 122] on span "Mark Seen" at bounding box center [787, 122] width 53 height 18
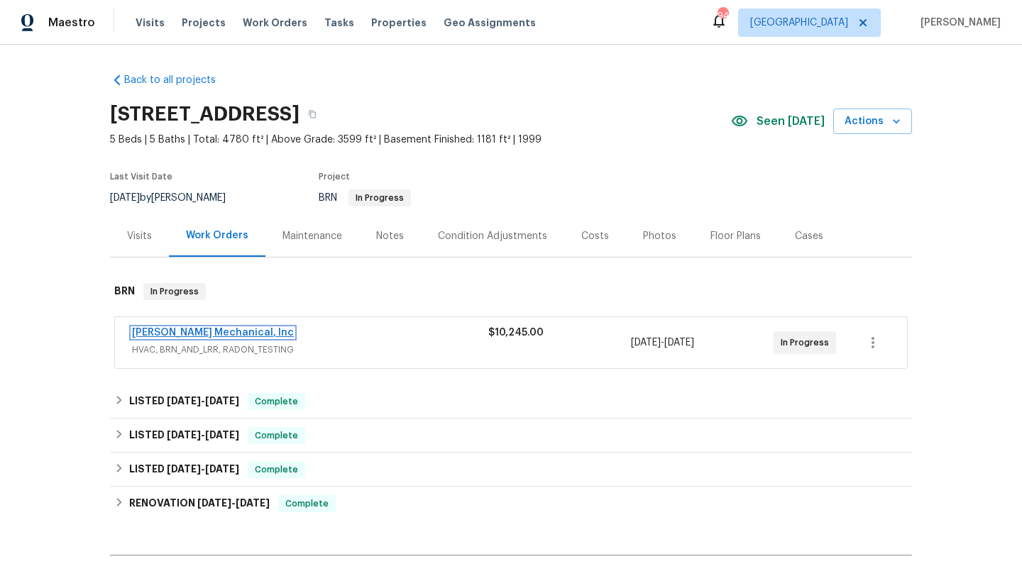
click at [185, 329] on link "[PERSON_NAME] Mechanical, Inc" at bounding box center [213, 333] width 162 height 10
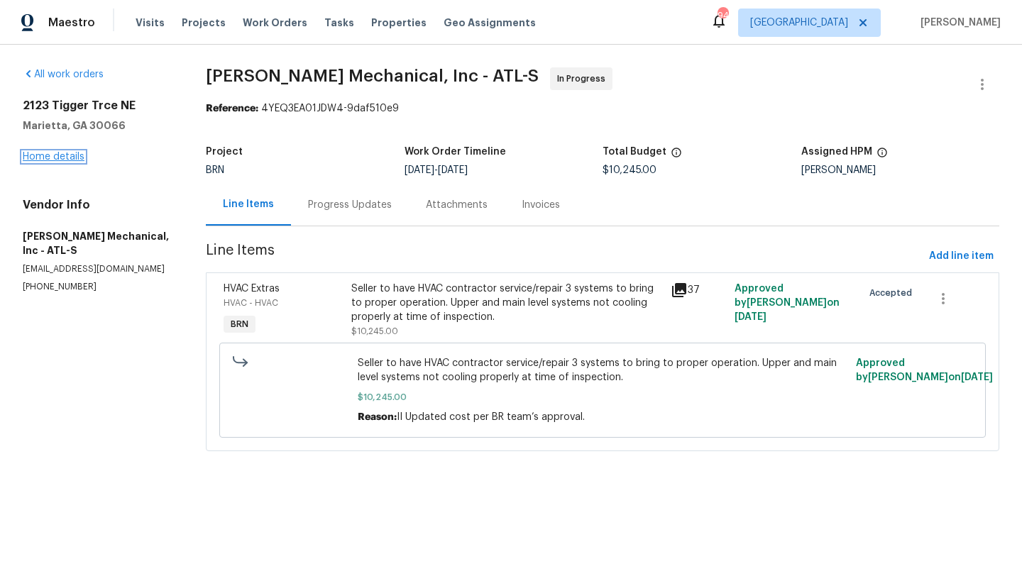
click at [58, 156] on link "Home details" at bounding box center [54, 157] width 62 height 10
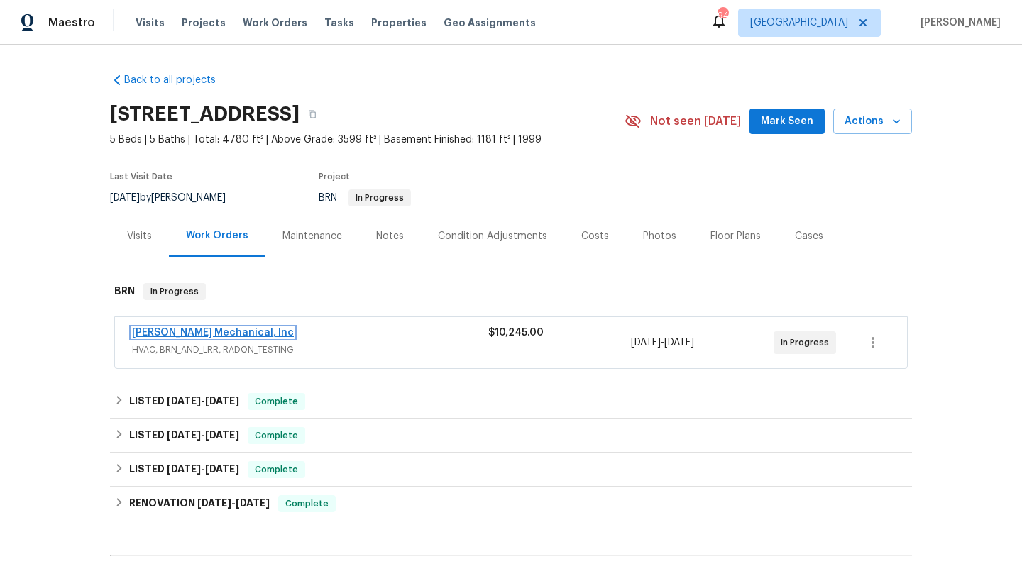
click at [209, 332] on link "[PERSON_NAME] Mechanical, Inc" at bounding box center [213, 333] width 162 height 10
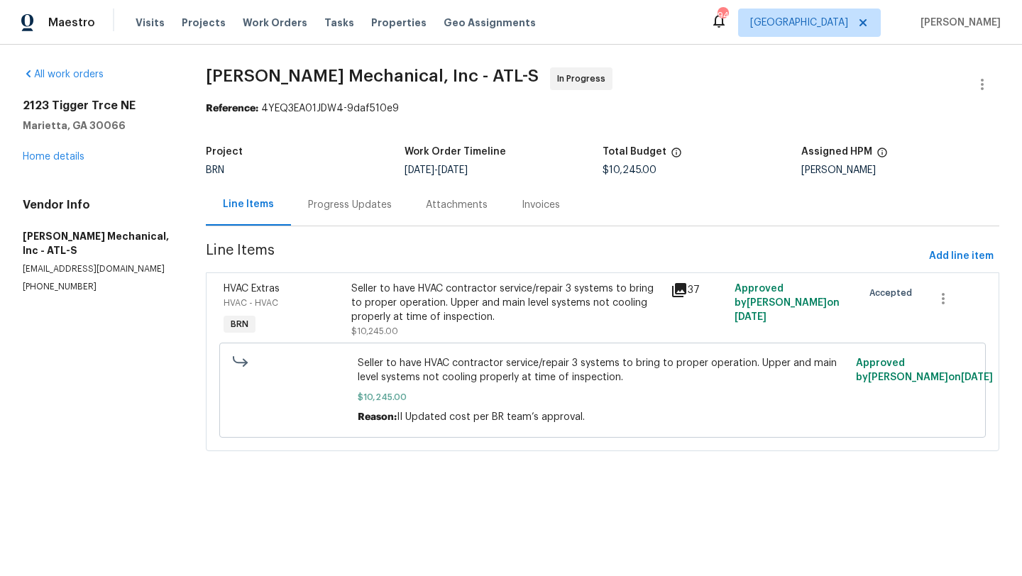
click at [348, 207] on div "Progress Updates" at bounding box center [350, 205] width 84 height 14
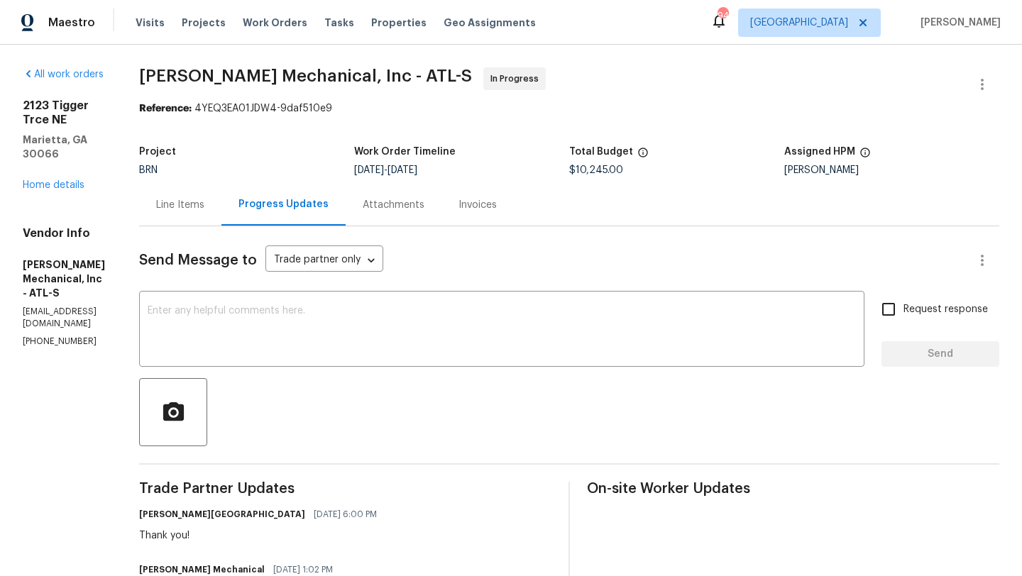
click at [204, 205] on div "Line Items" at bounding box center [180, 205] width 48 height 14
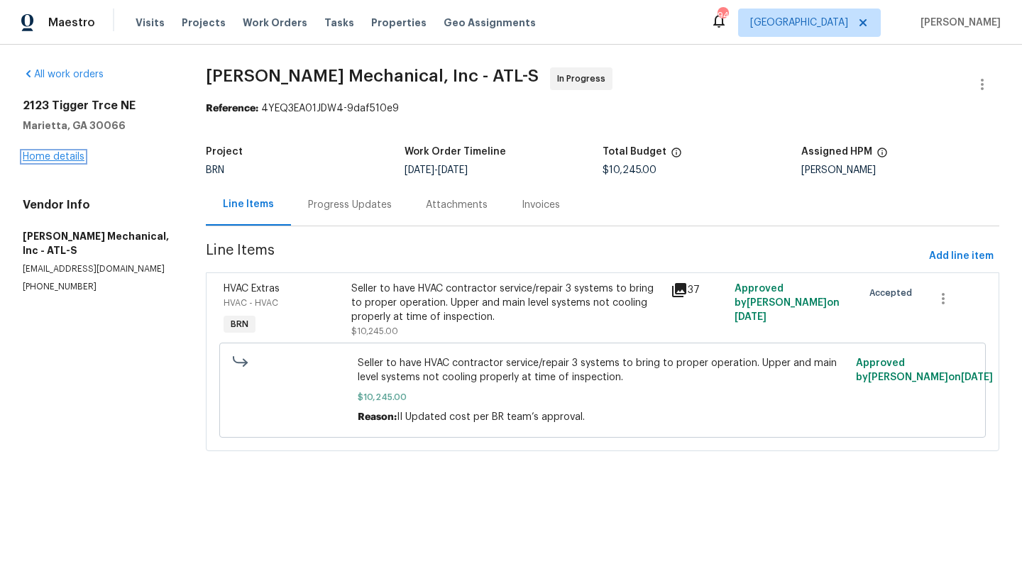
click at [78, 160] on link "Home details" at bounding box center [54, 157] width 62 height 10
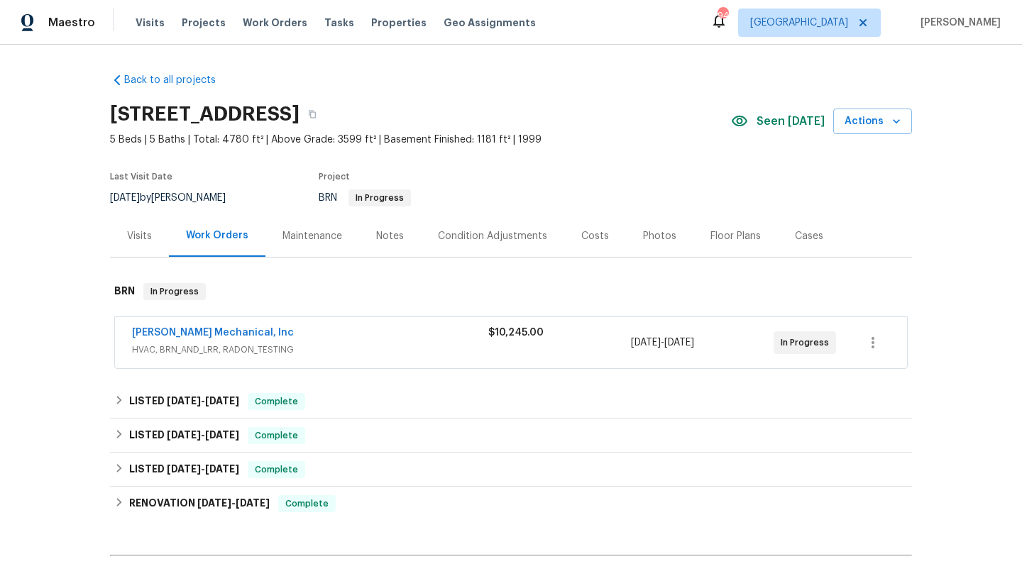
click at [376, 241] on div "Notes" at bounding box center [390, 236] width 28 height 14
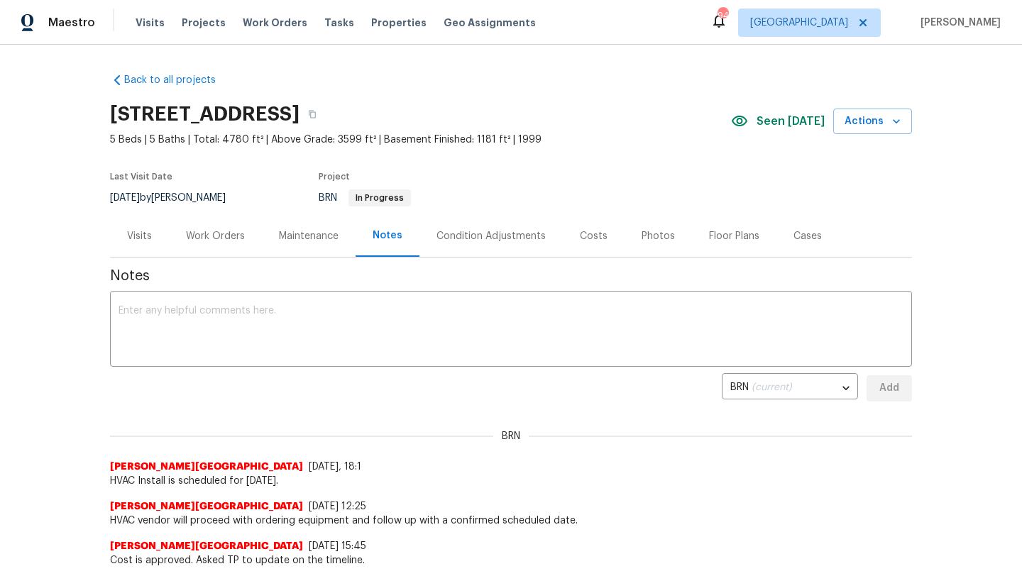
click at [151, 240] on div "Visits" at bounding box center [139, 236] width 25 height 14
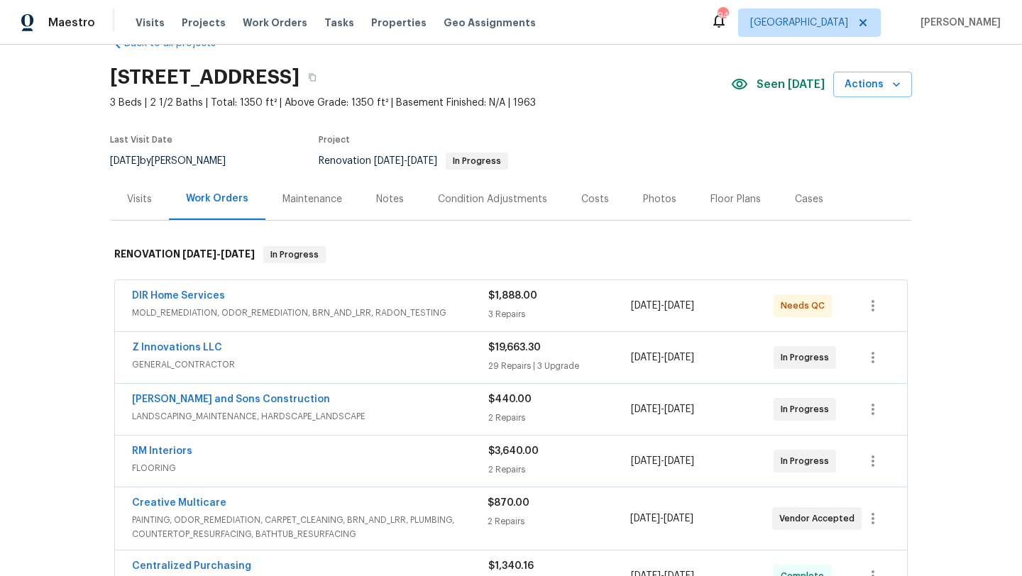
scroll to position [33, 0]
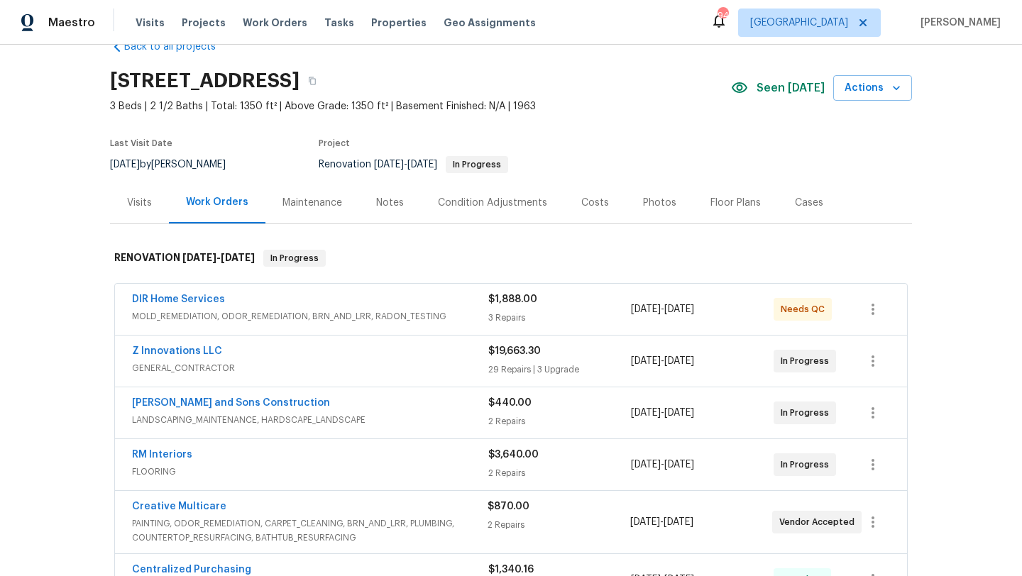
click at [191, 308] on div "DIR Home Services" at bounding box center [310, 300] width 356 height 17
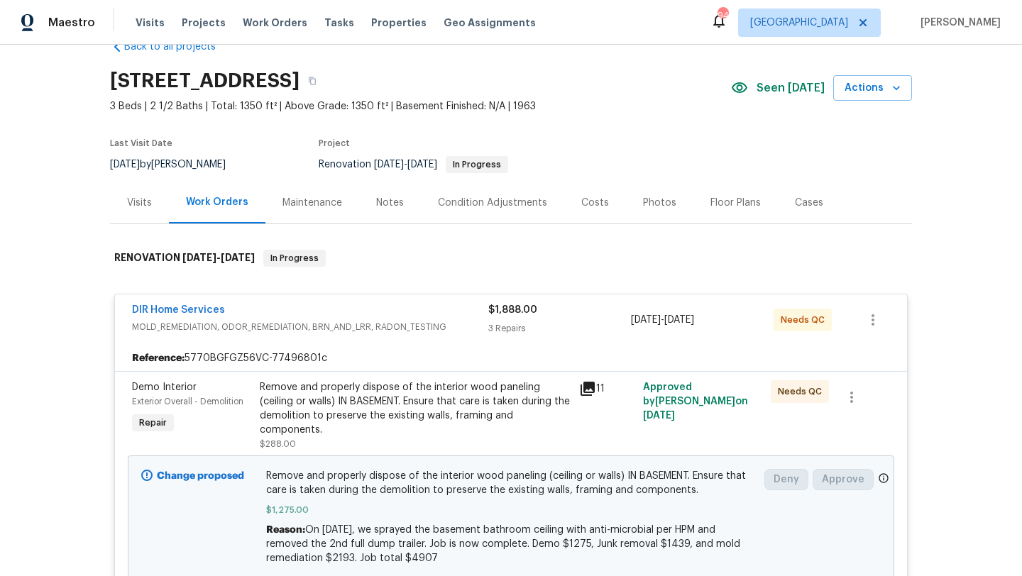
click at [581, 209] on div "Costs" at bounding box center [595, 203] width 28 height 14
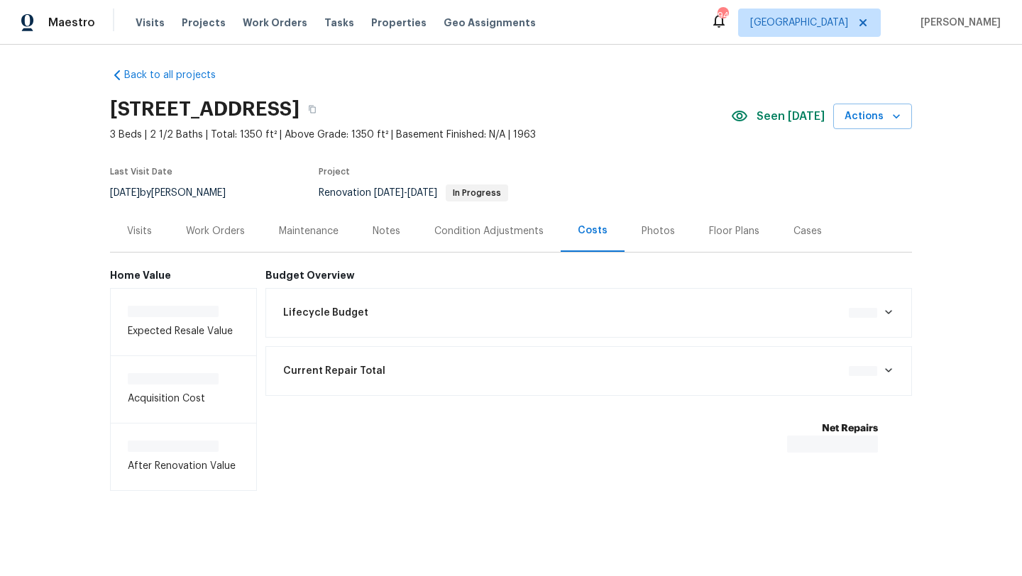
scroll to position [8, 0]
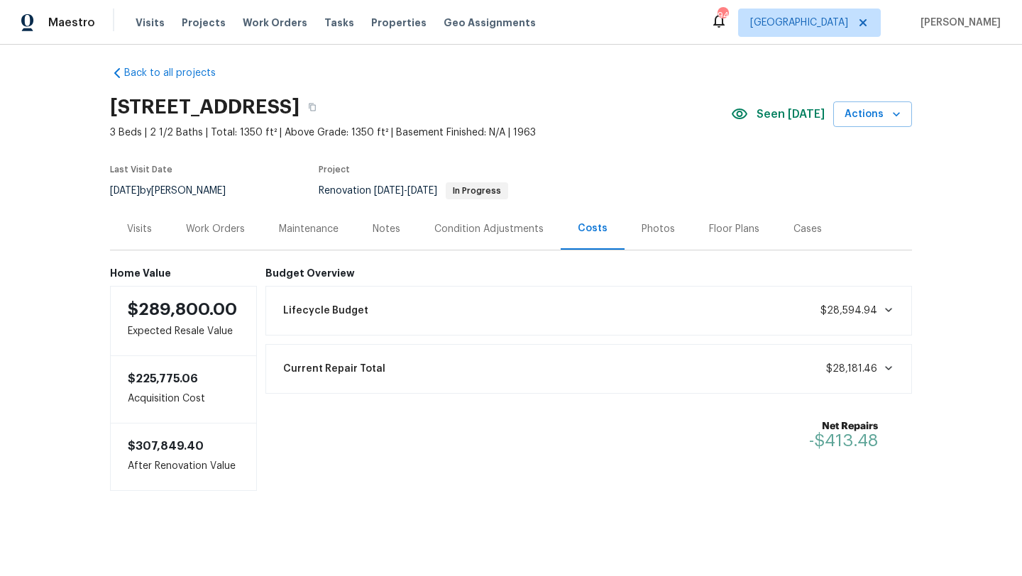
click at [148, 229] on div "Visits" at bounding box center [139, 229] width 25 height 14
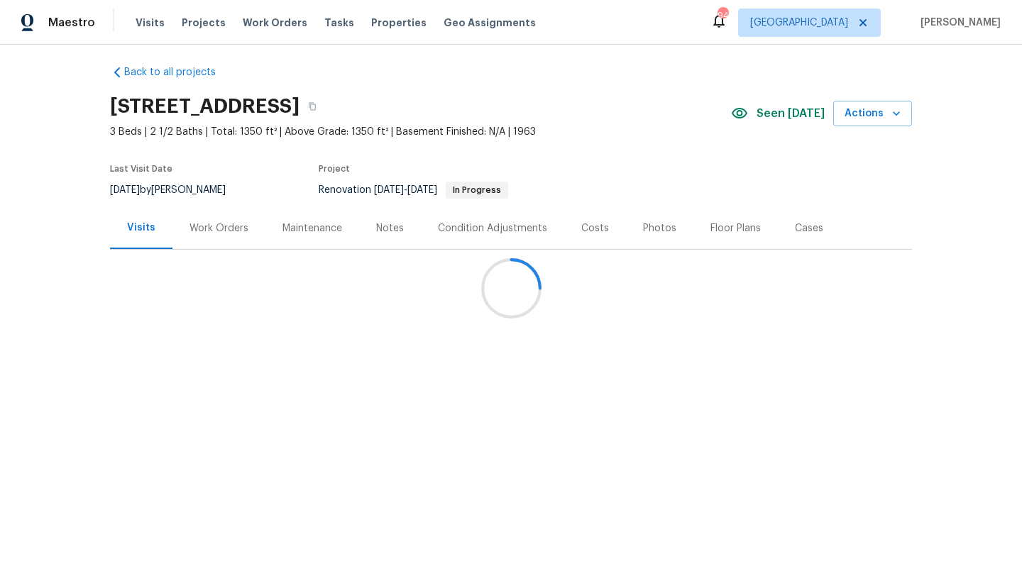
scroll to position [33, 0]
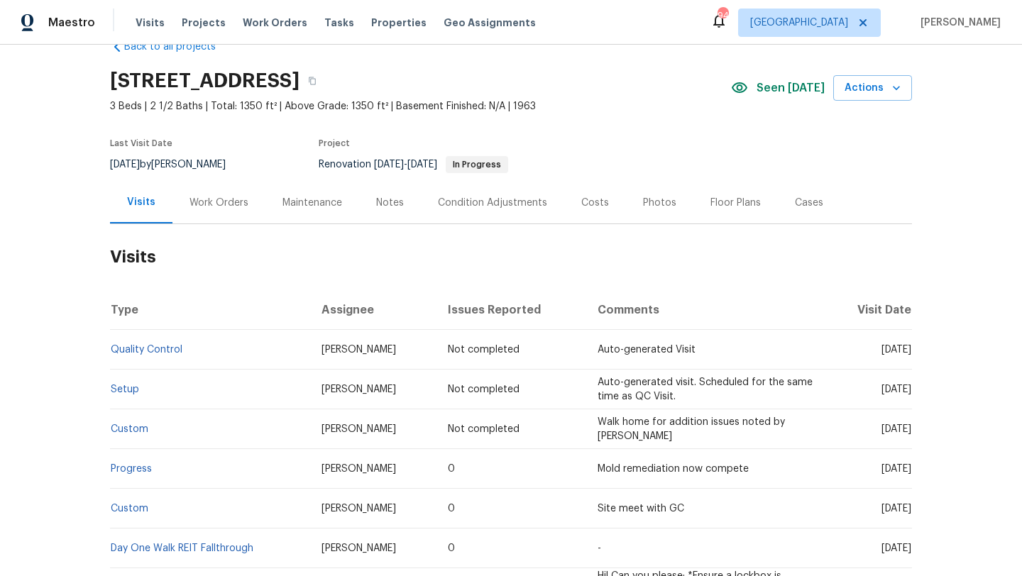
click at [218, 198] on div "Work Orders" at bounding box center [219, 203] width 59 height 14
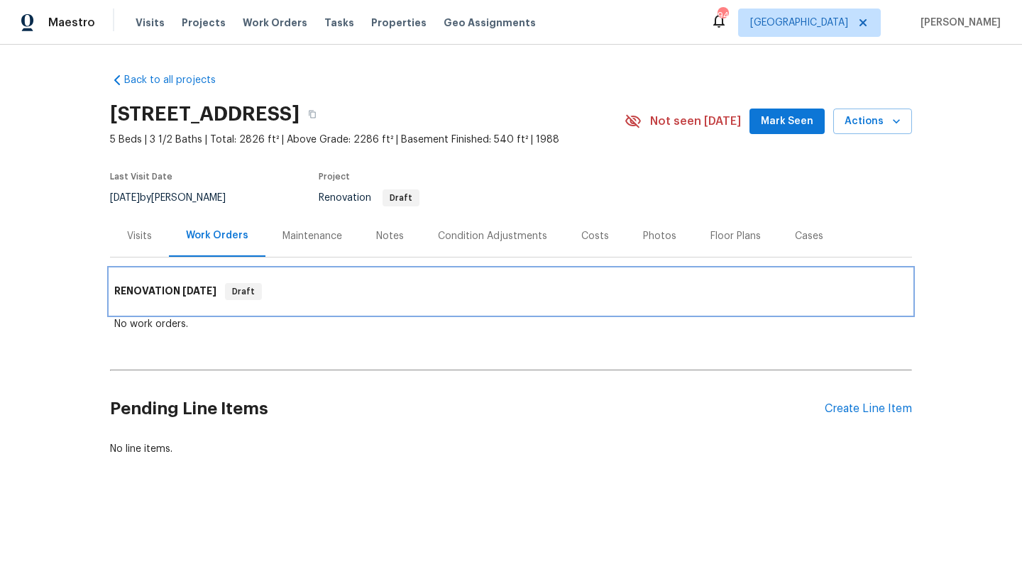
click at [197, 292] on span "[DATE]" at bounding box center [199, 291] width 34 height 10
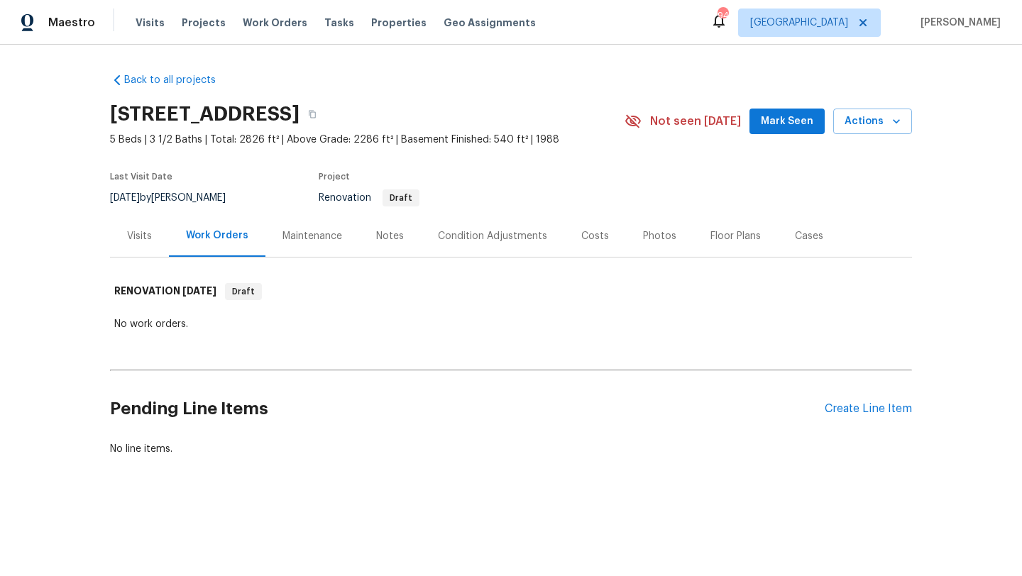
click at [155, 240] on div "Visits" at bounding box center [139, 236] width 59 height 42
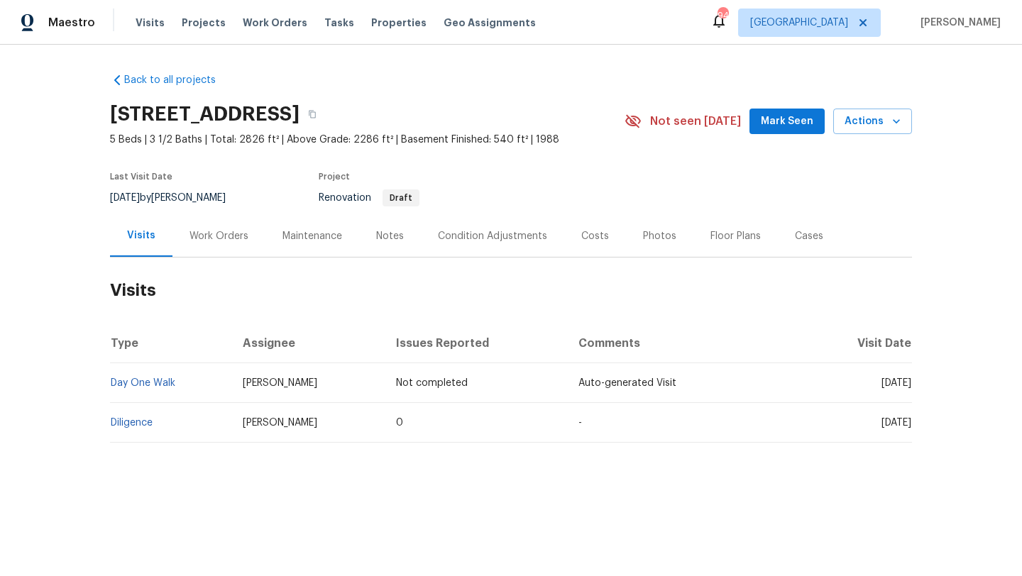
click at [376, 237] on div "Notes" at bounding box center [390, 236] width 28 height 14
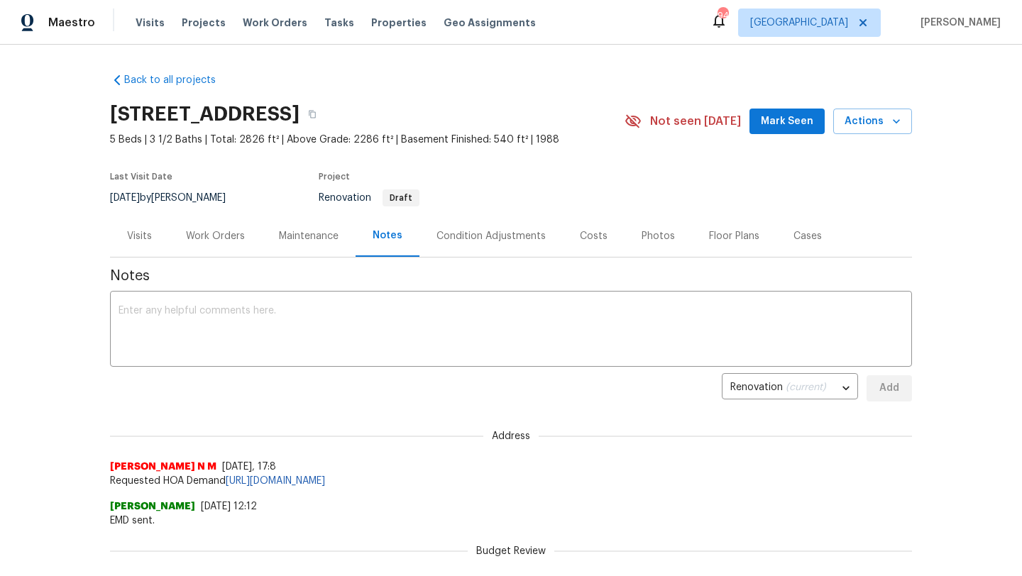
click at [478, 229] on div "Condition Adjustments" at bounding box center [491, 236] width 109 height 14
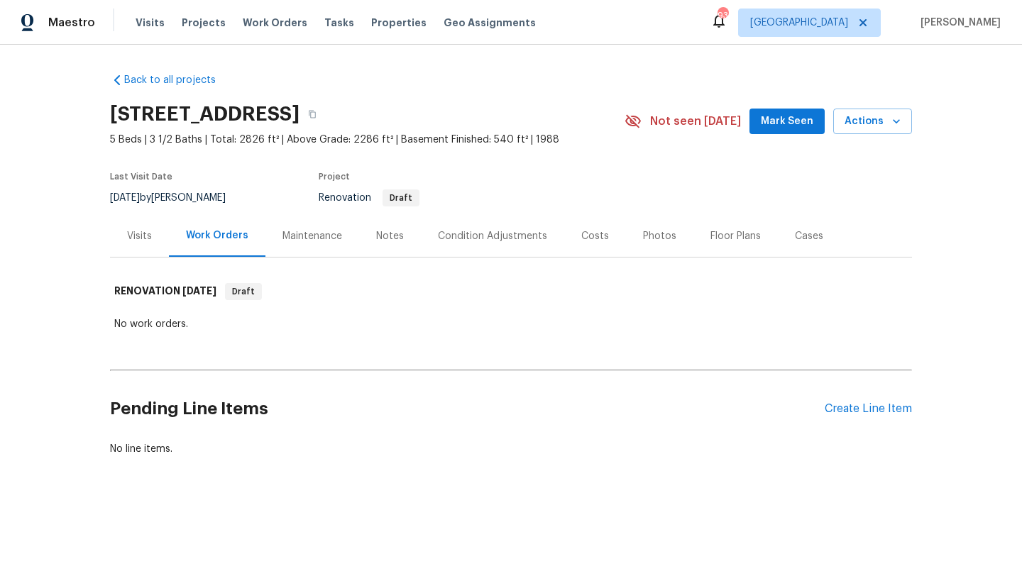
click at [149, 231] on div "Visits" at bounding box center [139, 236] width 25 height 14
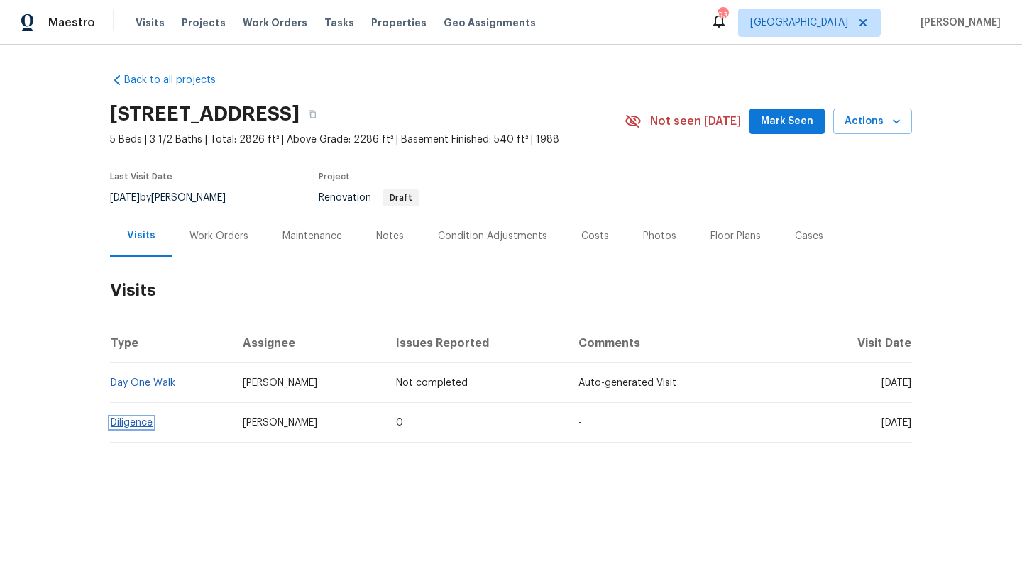
click at [149, 423] on link "Diligence" at bounding box center [132, 423] width 42 height 10
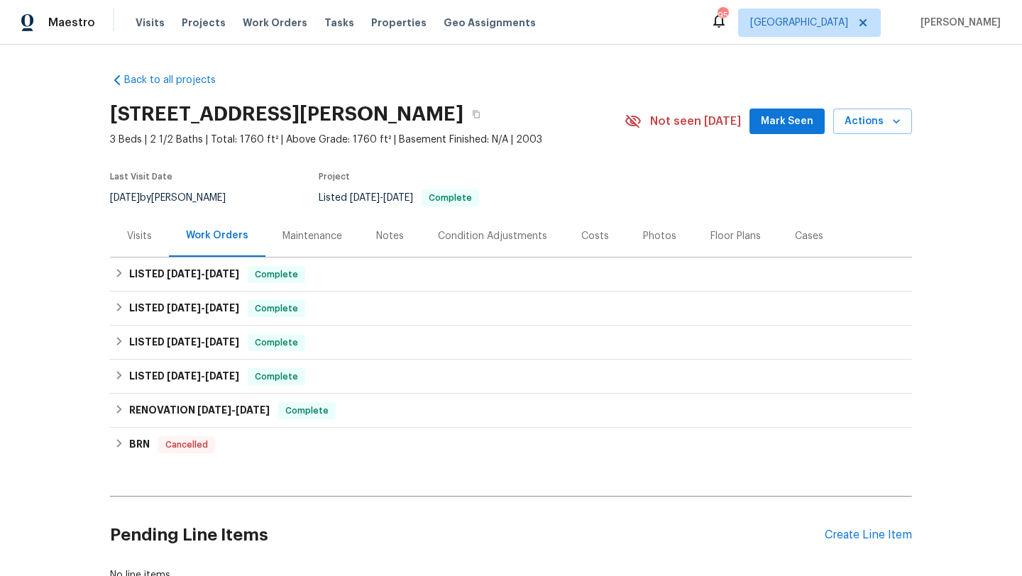
click at [788, 131] on span "Mark Seen" at bounding box center [787, 122] width 53 height 18
click at [148, 236] on div "Visits" at bounding box center [139, 236] width 25 height 14
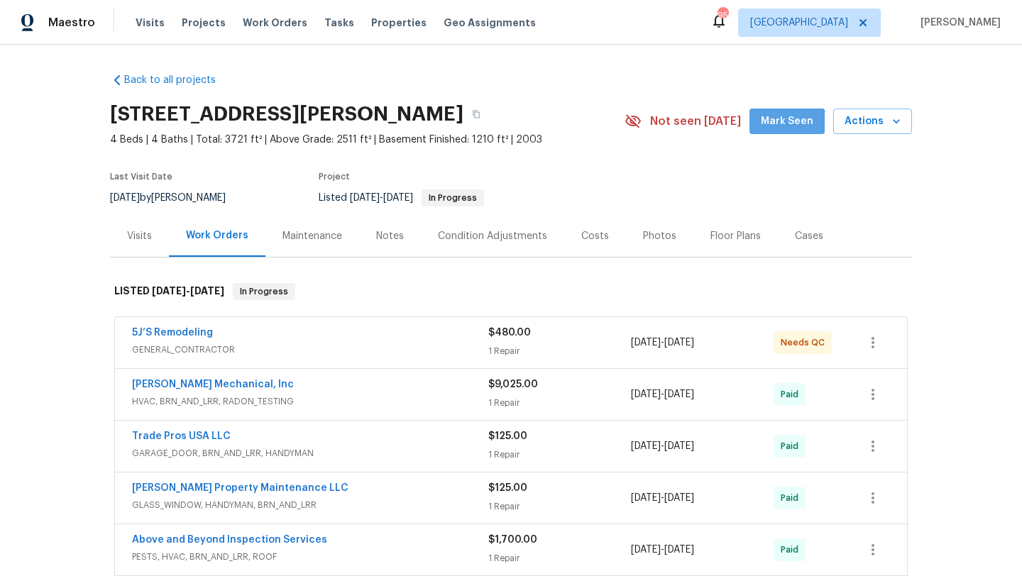
click at [791, 124] on span "Mark Seen" at bounding box center [787, 122] width 53 height 18
click at [378, 241] on div "Notes" at bounding box center [390, 236] width 28 height 14
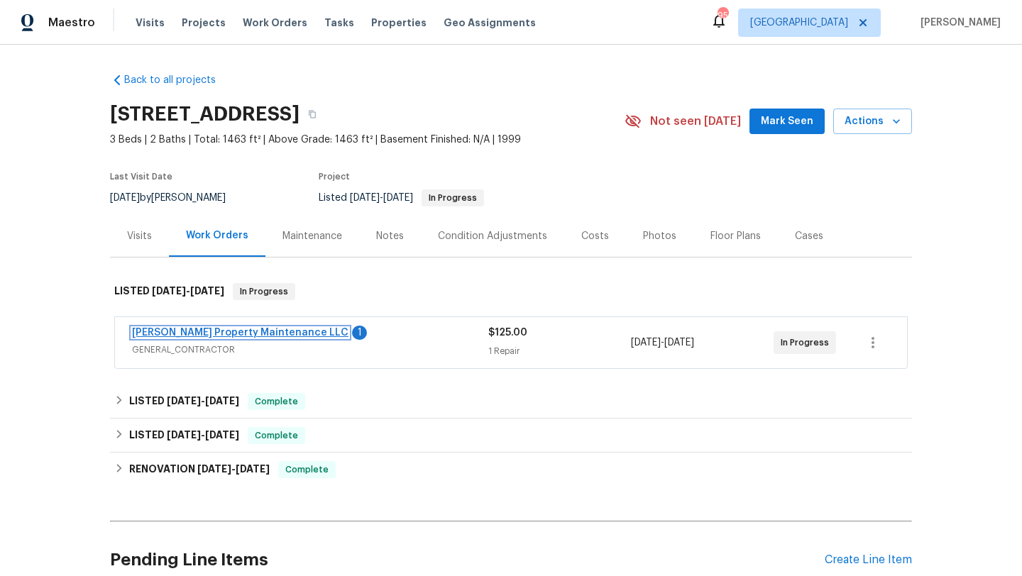
click at [258, 337] on link "[PERSON_NAME] Property Maintenance LLC" at bounding box center [240, 333] width 217 height 10
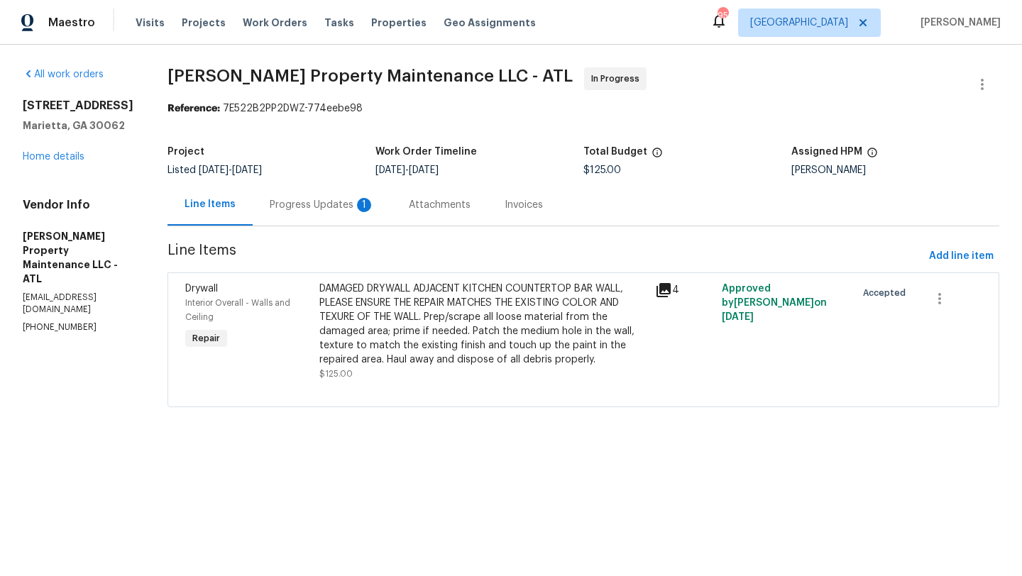
click at [339, 214] on div "Progress Updates 1" at bounding box center [322, 205] width 139 height 42
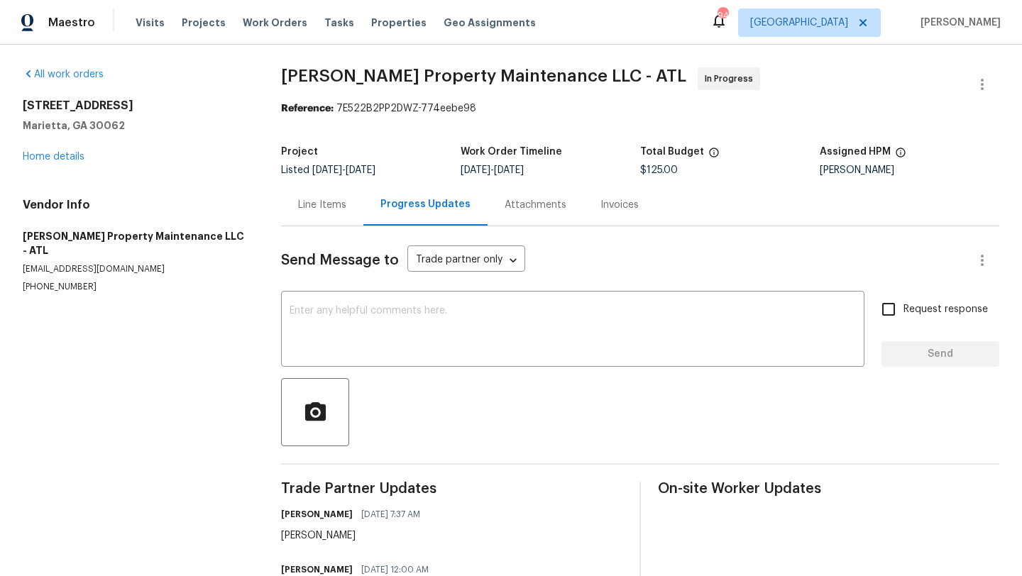
click at [328, 208] on div "Line Items" at bounding box center [322, 205] width 48 height 14
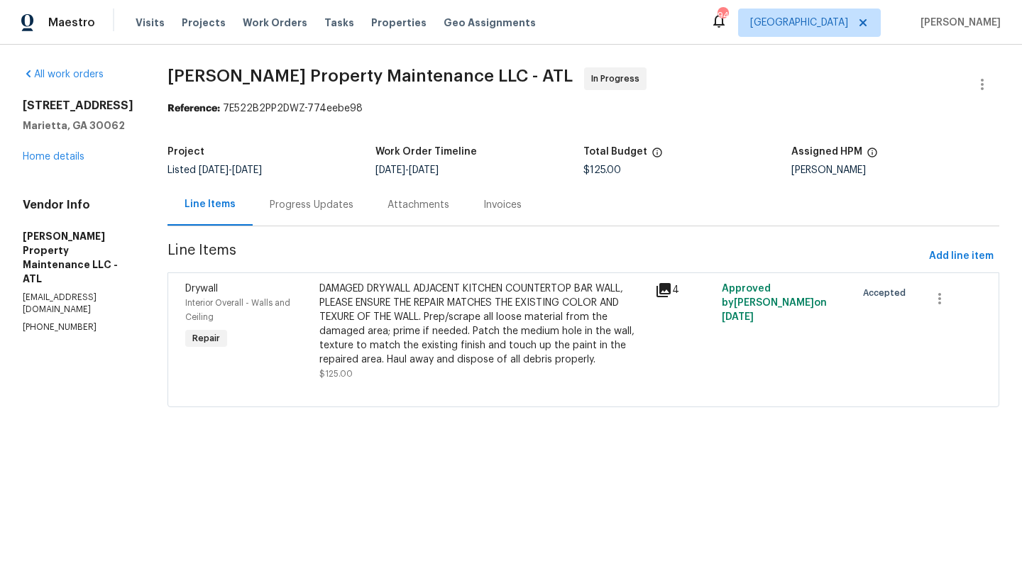
click at [210, 297] on div "Interior Overall - Walls and Ceiling" at bounding box center [248, 310] width 126 height 28
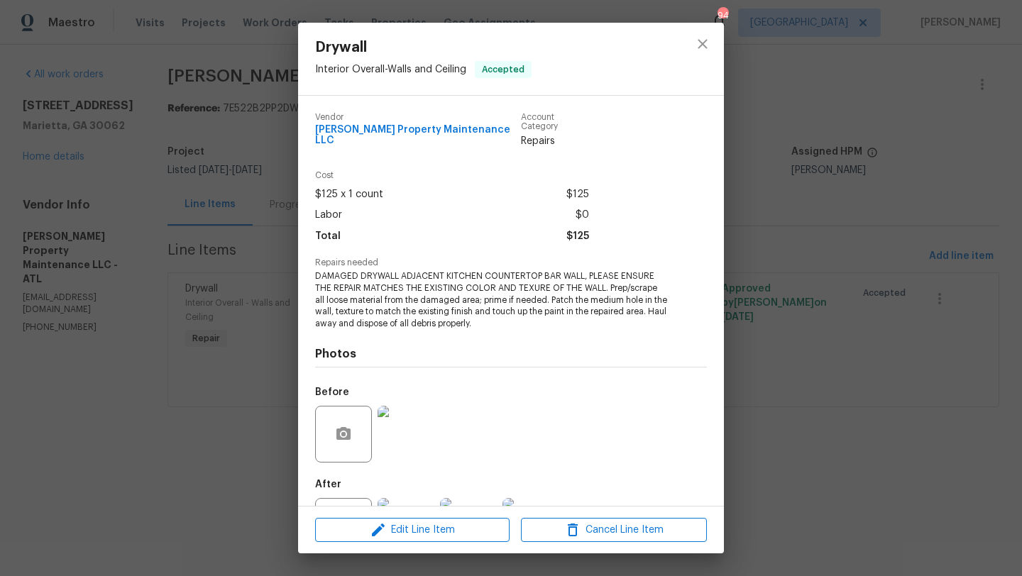
scroll to position [54, 0]
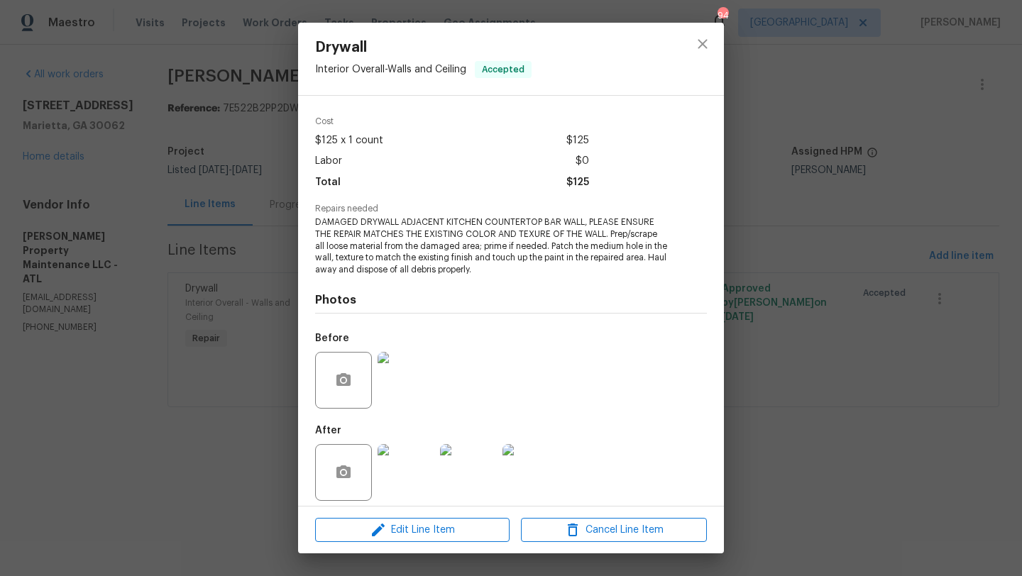
click at [410, 481] on img at bounding box center [406, 472] width 57 height 57
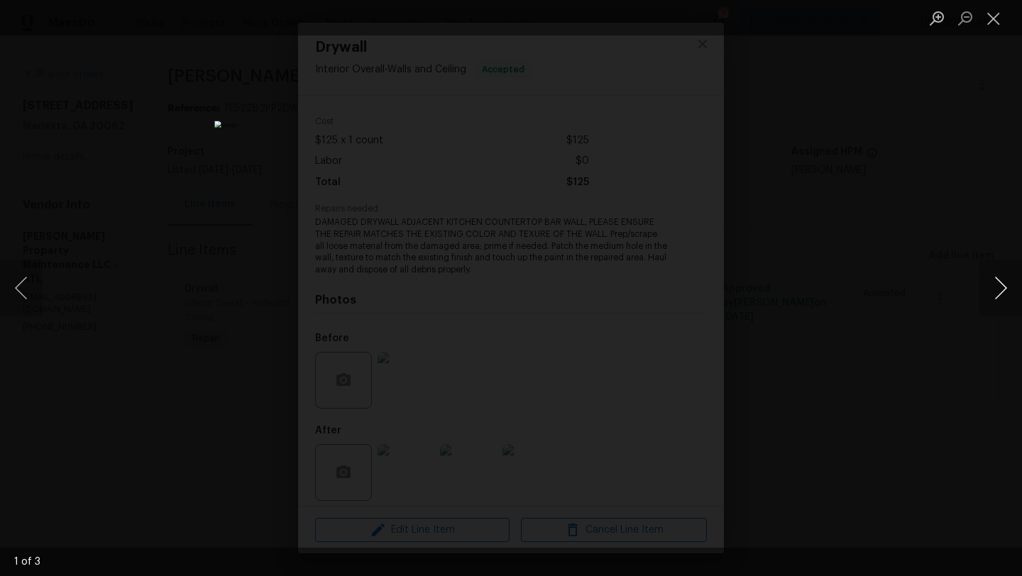
click at [992, 297] on button "Next image" at bounding box center [1001, 288] width 43 height 57
click at [965, 165] on div "Lightbox" at bounding box center [511, 288] width 1022 height 576
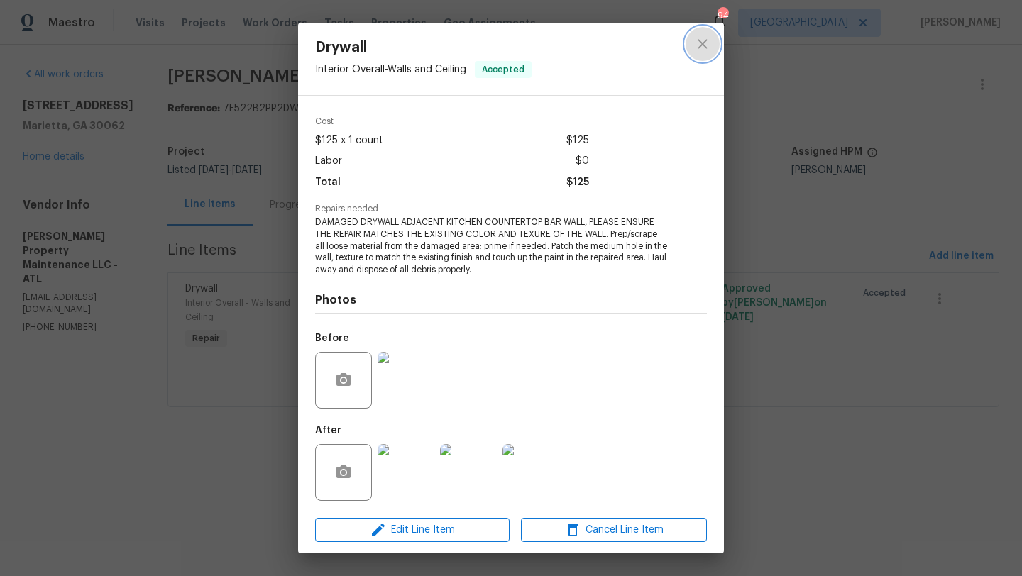
click at [705, 46] on icon "close" at bounding box center [702, 43] width 9 height 9
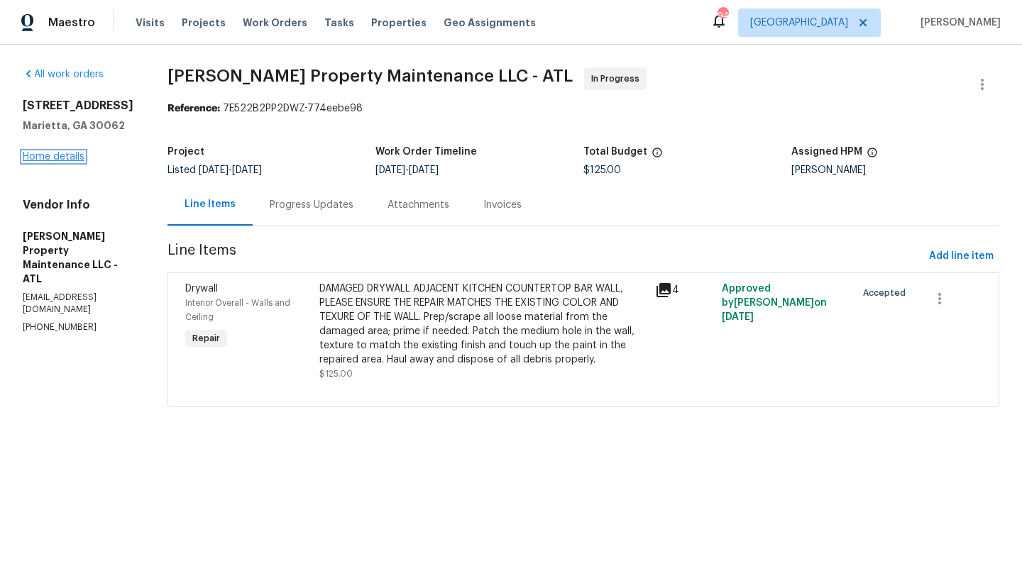
click at [74, 162] on link "Home details" at bounding box center [54, 157] width 62 height 10
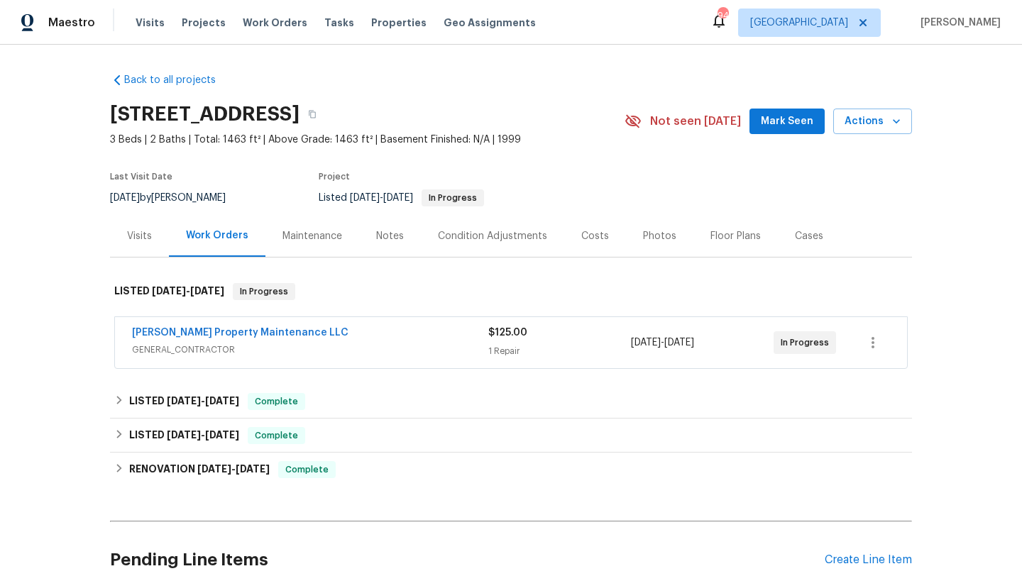
click at [772, 122] on span "Mark Seen" at bounding box center [787, 122] width 53 height 18
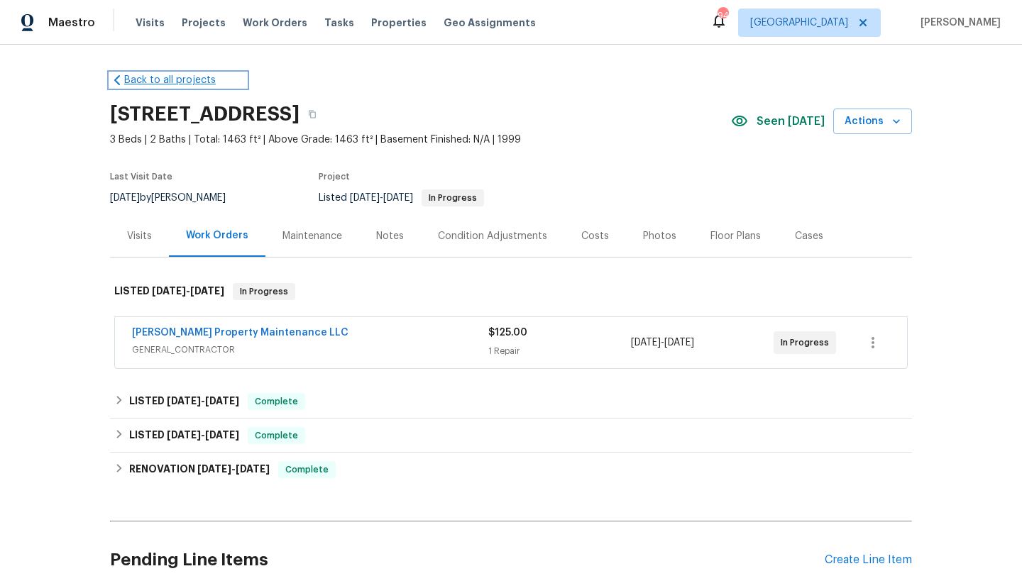
click at [116, 82] on icon at bounding box center [117, 80] width 14 height 14
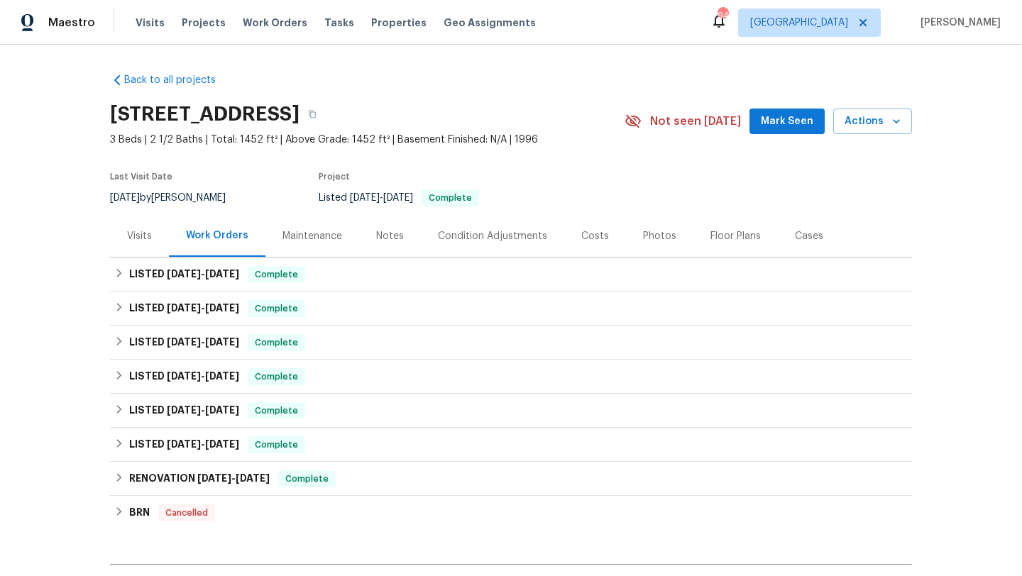
click at [783, 124] on span "Mark Seen" at bounding box center [787, 122] width 53 height 18
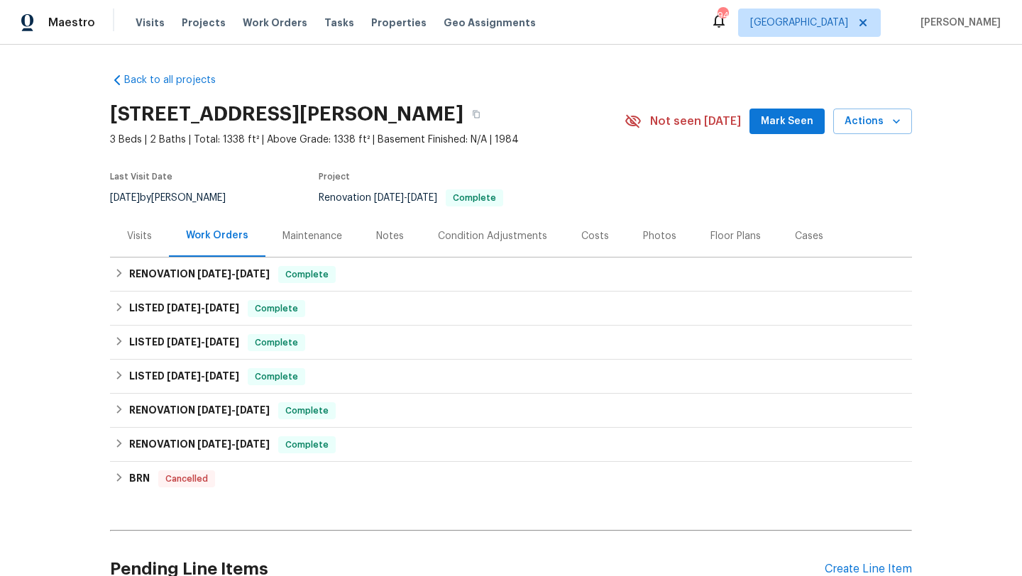
click at [593, 234] on div "Costs" at bounding box center [595, 236] width 28 height 14
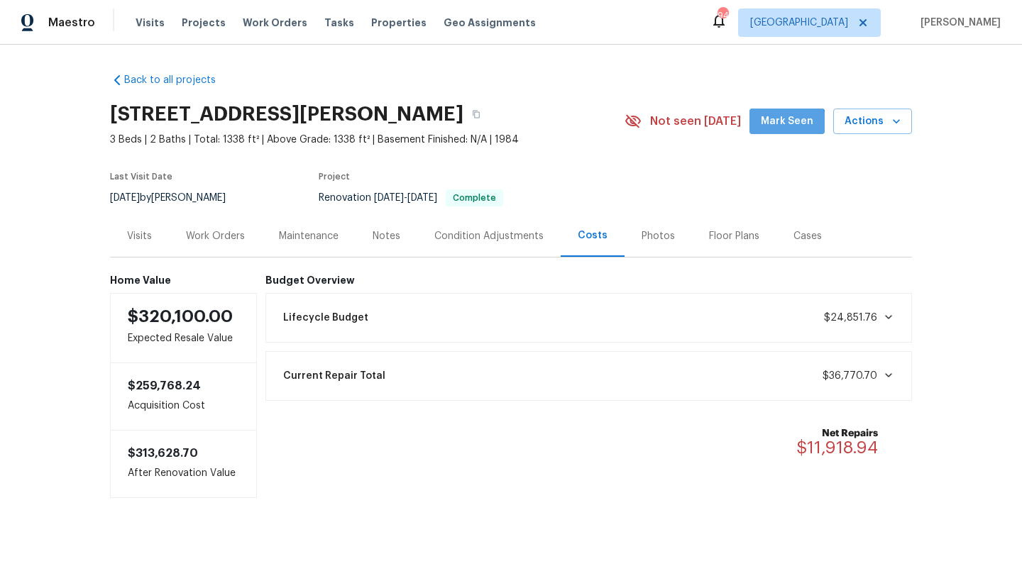
click at [783, 133] on button "Mark Seen" at bounding box center [787, 122] width 75 height 26
click at [240, 240] on div "Work Orders" at bounding box center [215, 236] width 59 height 14
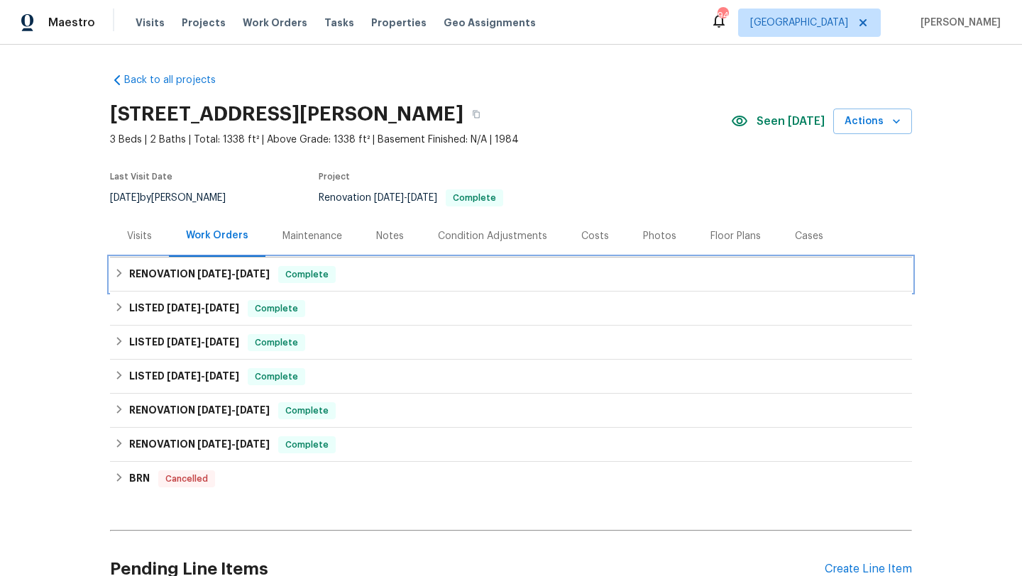
click at [322, 270] on span "Complete" at bounding box center [307, 275] width 55 height 14
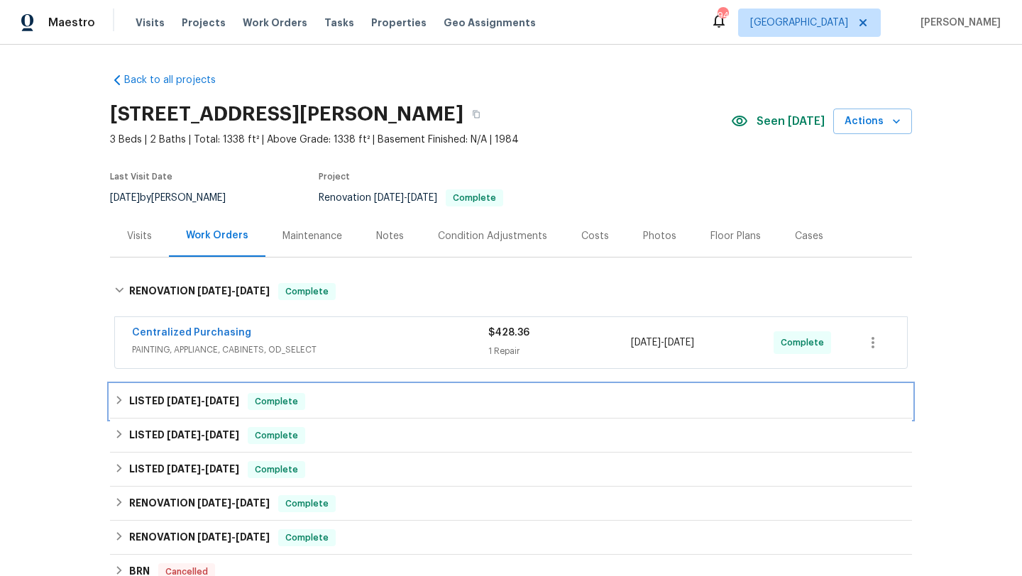
click at [322, 397] on div "LISTED [DATE] - [DATE] Complete" at bounding box center [511, 401] width 794 height 17
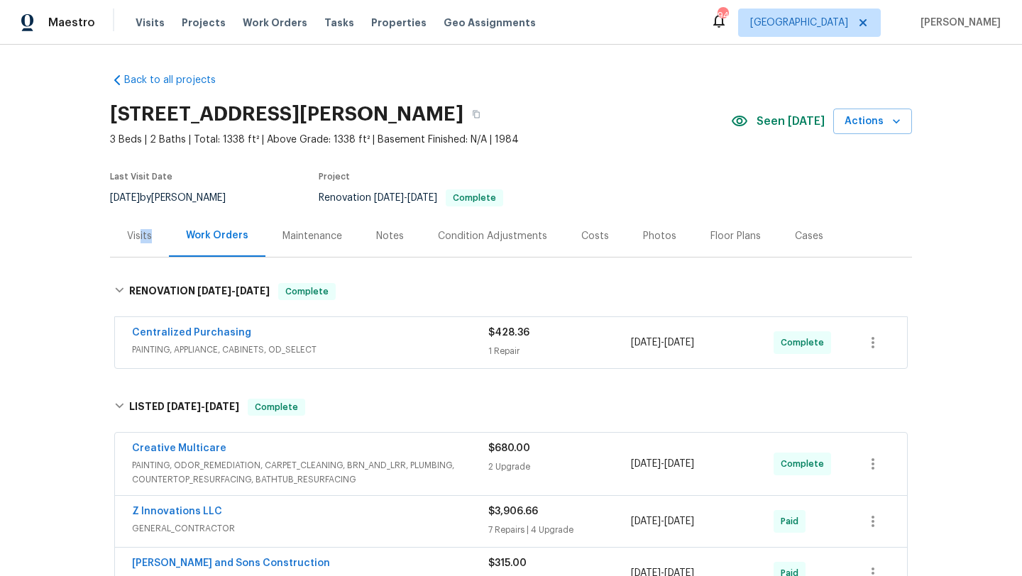
click at [141, 243] on div "Visits" at bounding box center [139, 236] width 59 height 42
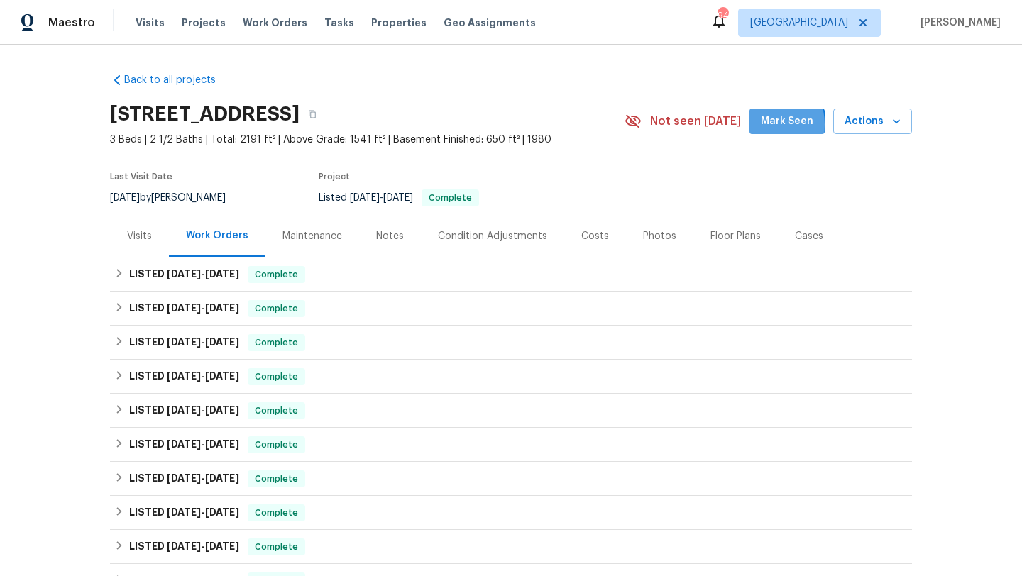
click at [768, 125] on span "Mark Seen" at bounding box center [787, 122] width 53 height 18
click at [313, 238] on div "Maintenance" at bounding box center [313, 236] width 60 height 14
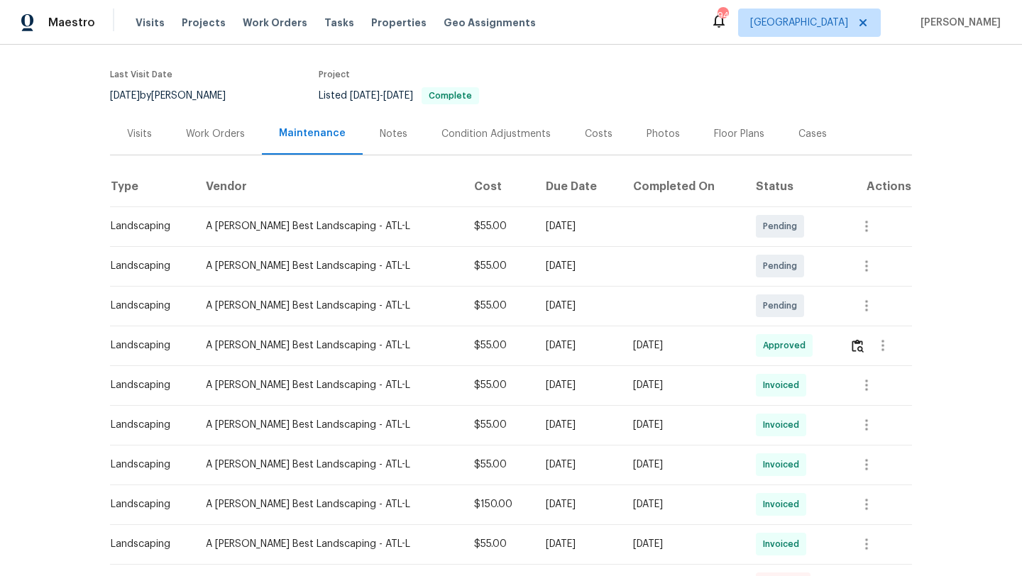
scroll to position [104, 0]
click at [391, 135] on div "Notes" at bounding box center [394, 133] width 28 height 14
